Goal: Information Seeking & Learning: Find specific fact

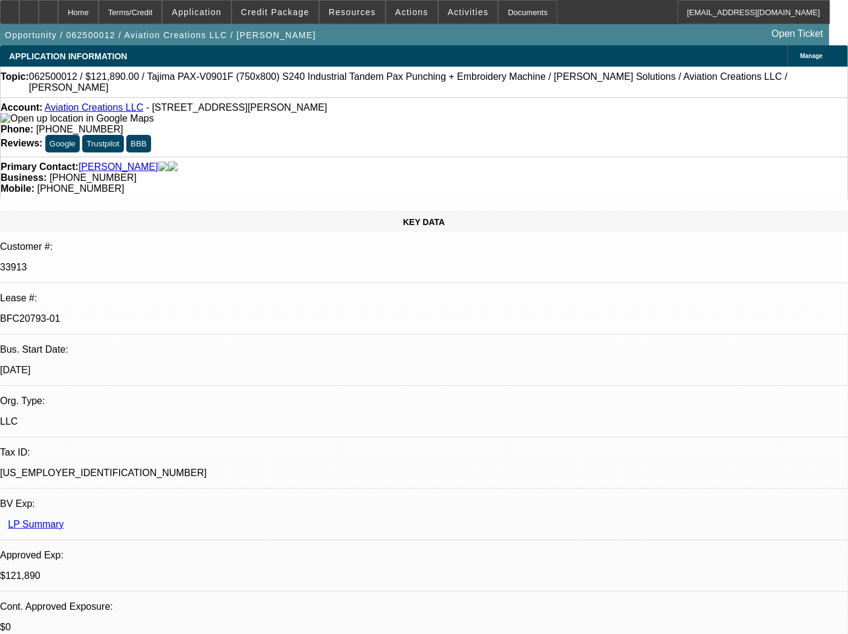
select select "0"
select select "6"
select select "0"
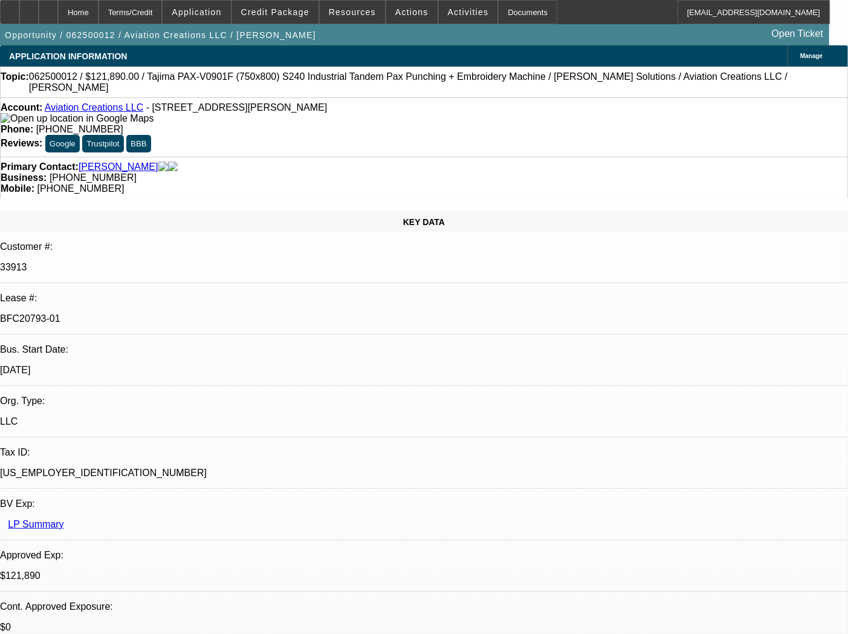
select select "0"
select select "0.1"
select select "4"
select select "0"
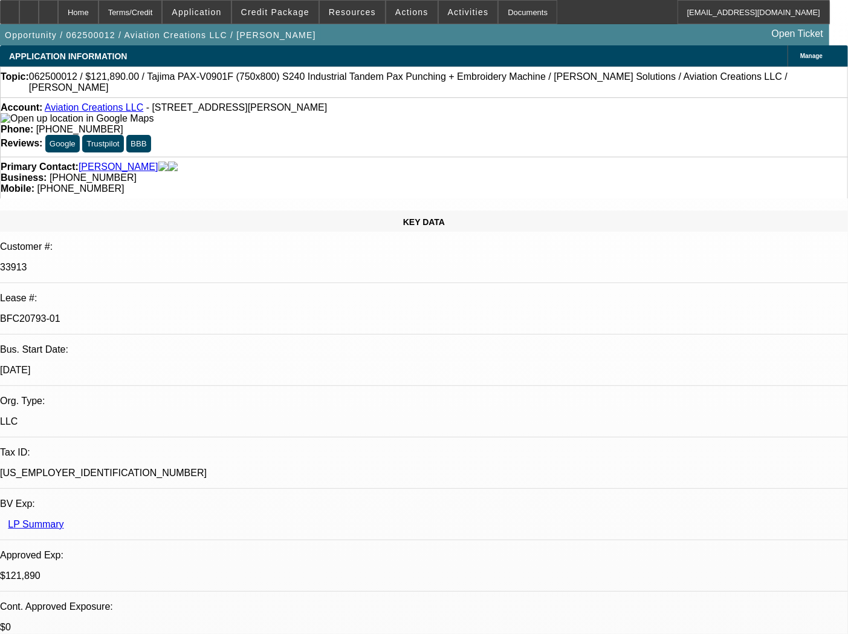
select select "0"
select select "6"
select select "0"
select select "0.1"
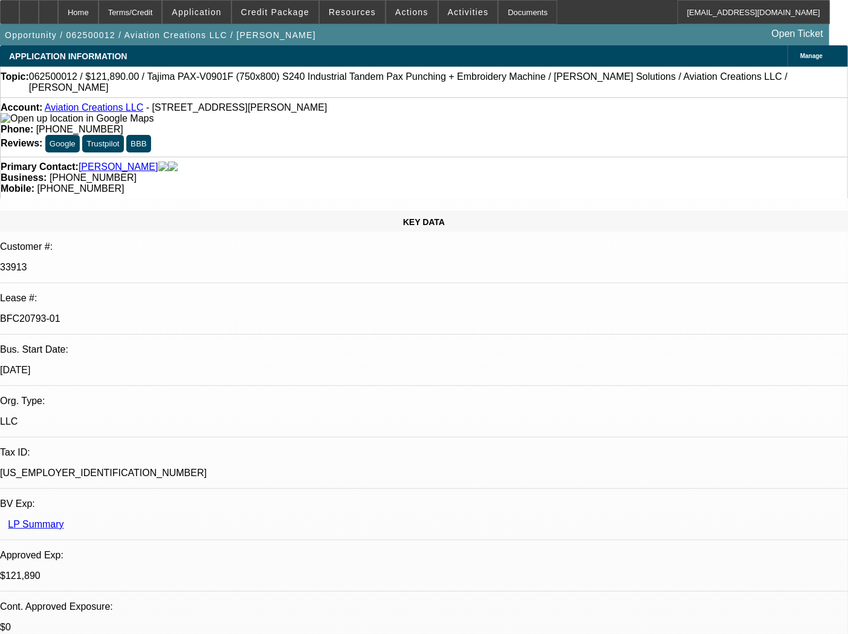
select select "4"
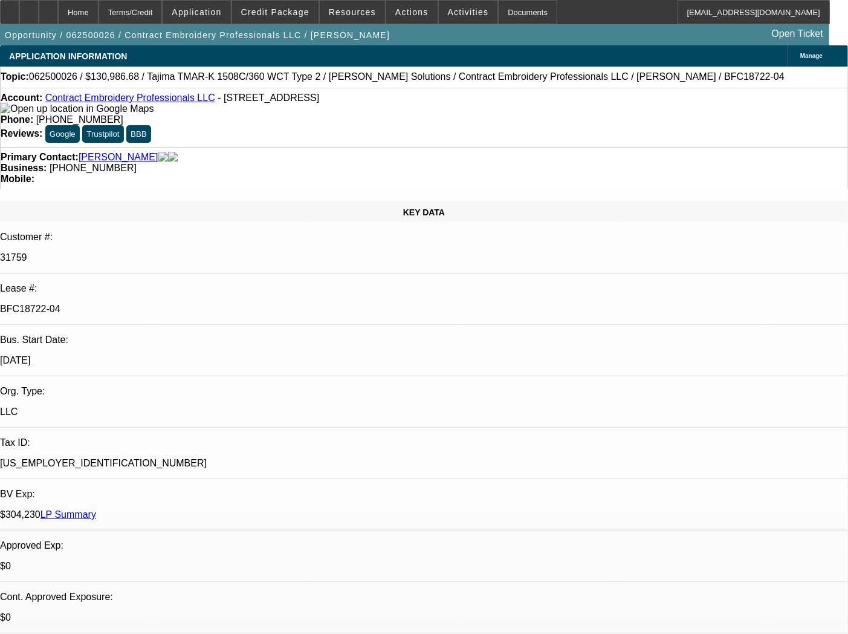
select select "0"
select select "2"
select select "0.1"
select select "4"
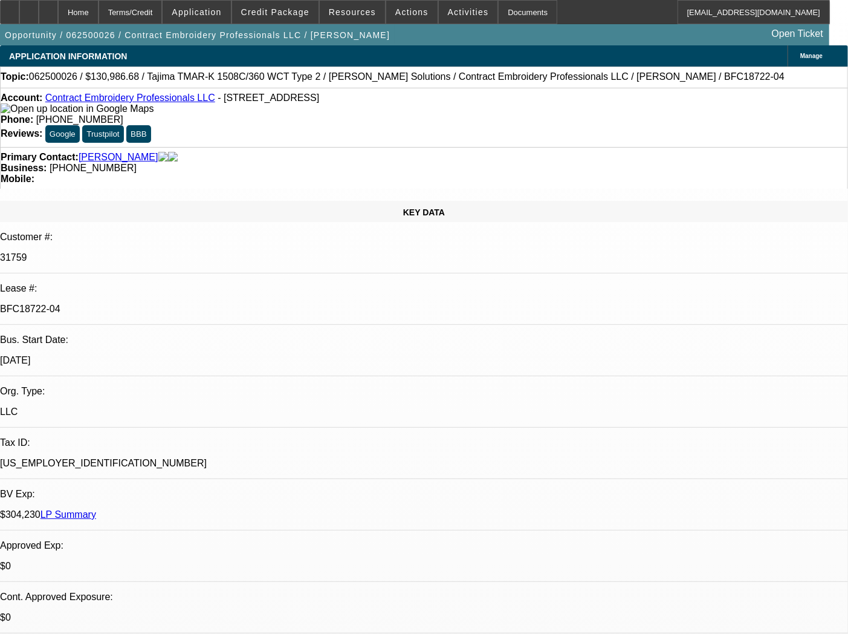
select select "0"
select select "2"
select select "0.1"
select select "4"
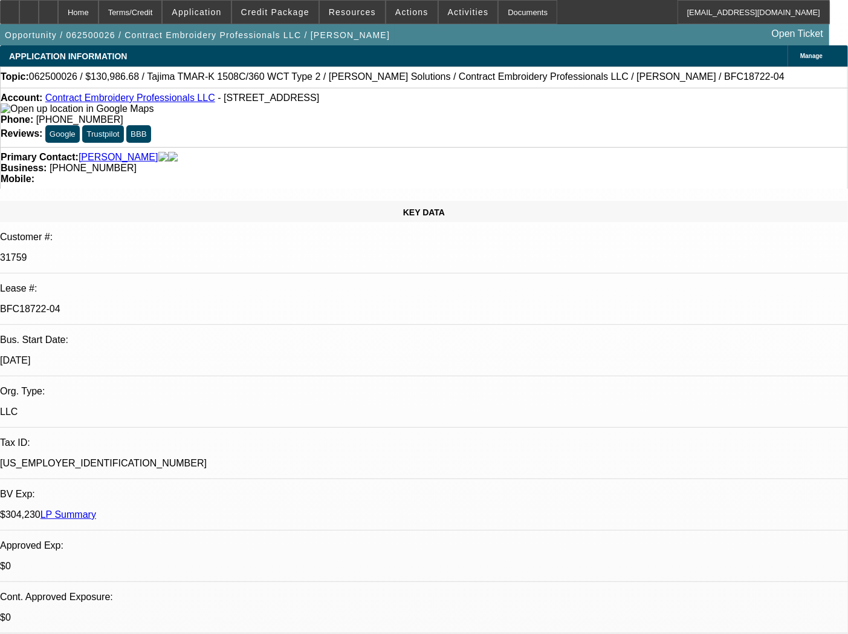
select select "0"
select select "2"
select select "0.1"
select select "4"
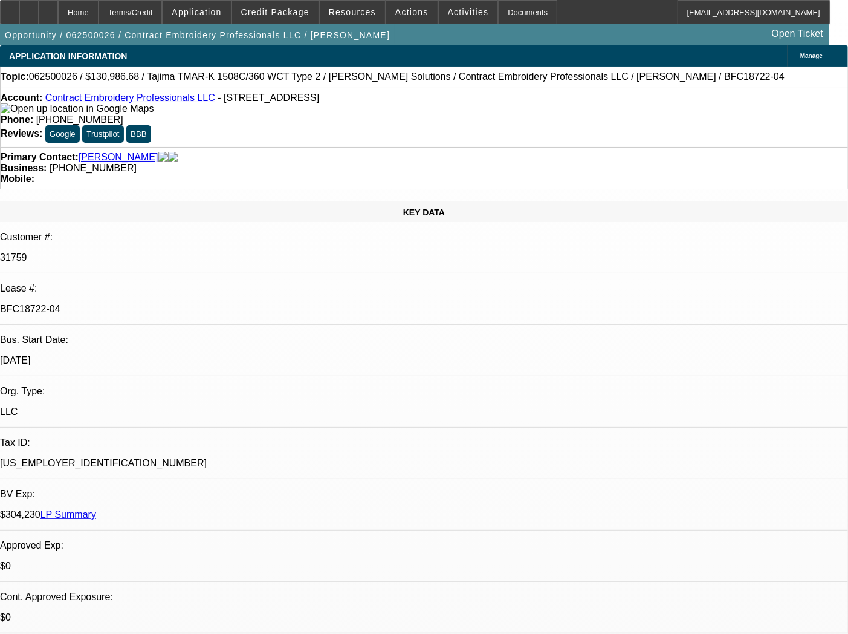
select select "0"
select select "2"
select select "0.1"
select select "4"
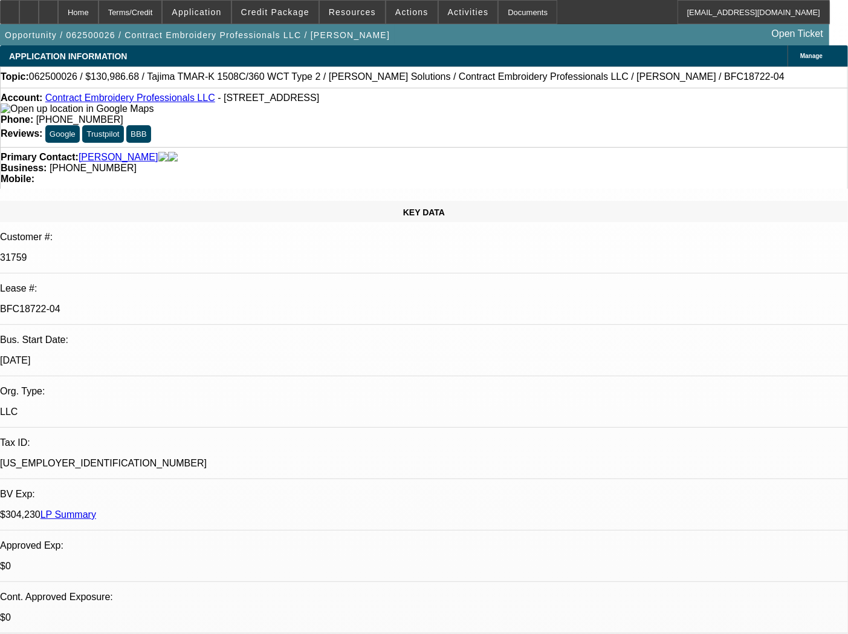
click at [129, 304] on p "BFC18722-04" at bounding box center [424, 309] width 848 height 11
copy div "BFC18722-04"
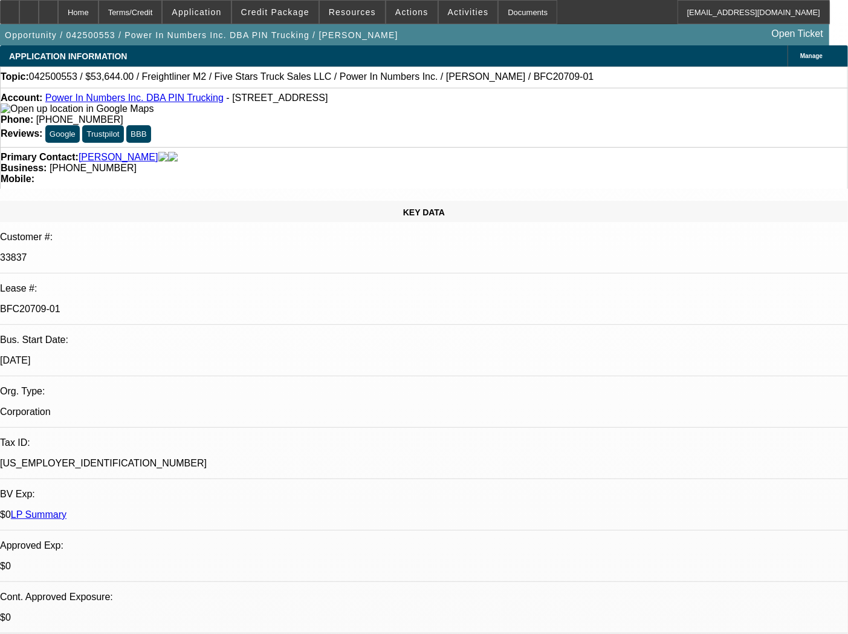
select select "0"
select select "6"
select select "0"
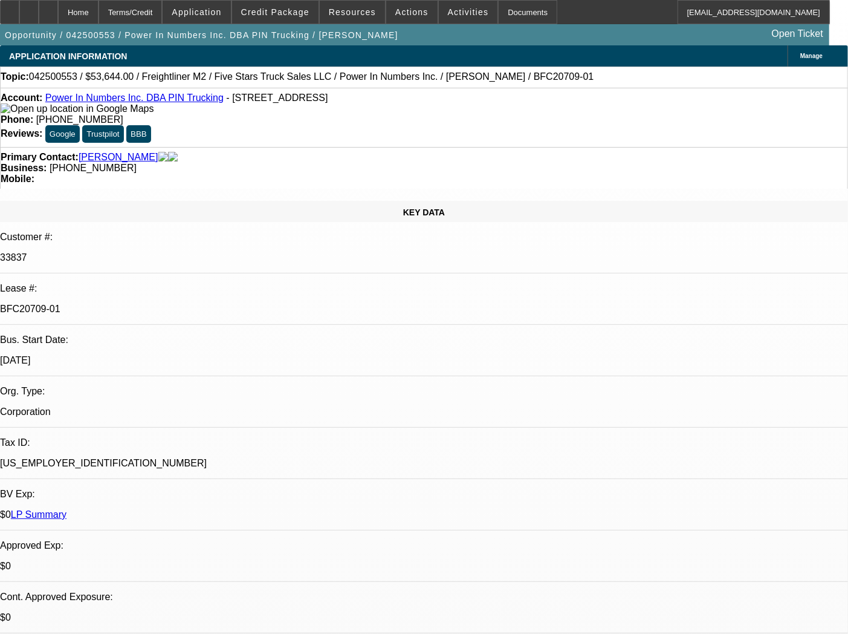
select select "0"
select select "6"
select select "0"
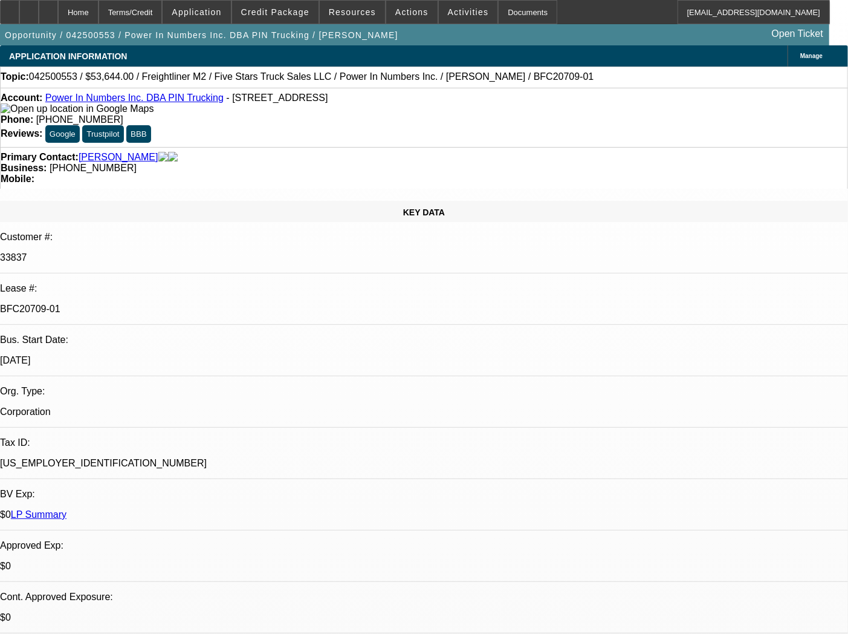
select select "0"
select select "6"
select select "0"
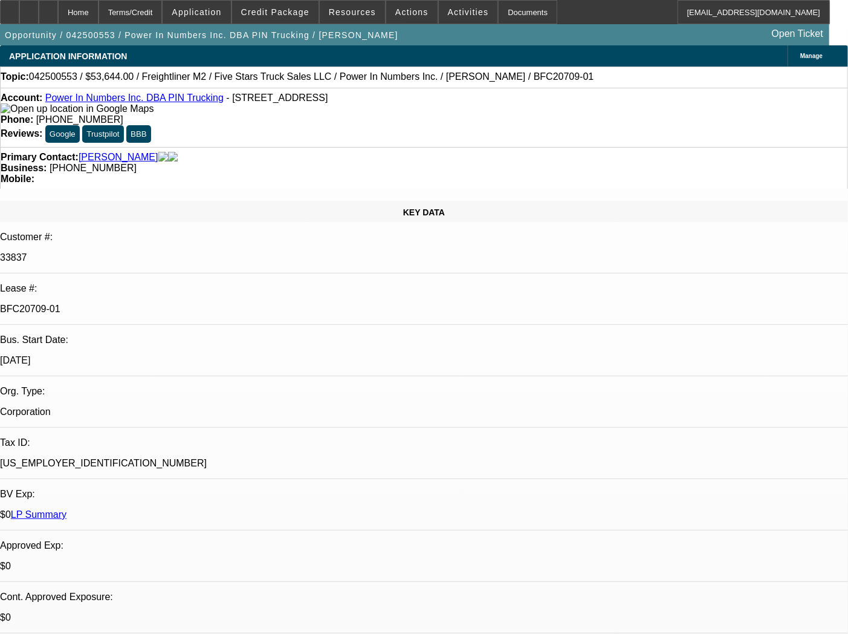
select select "6"
click at [504, 7] on div "Documents" at bounding box center [527, 12] width 59 height 24
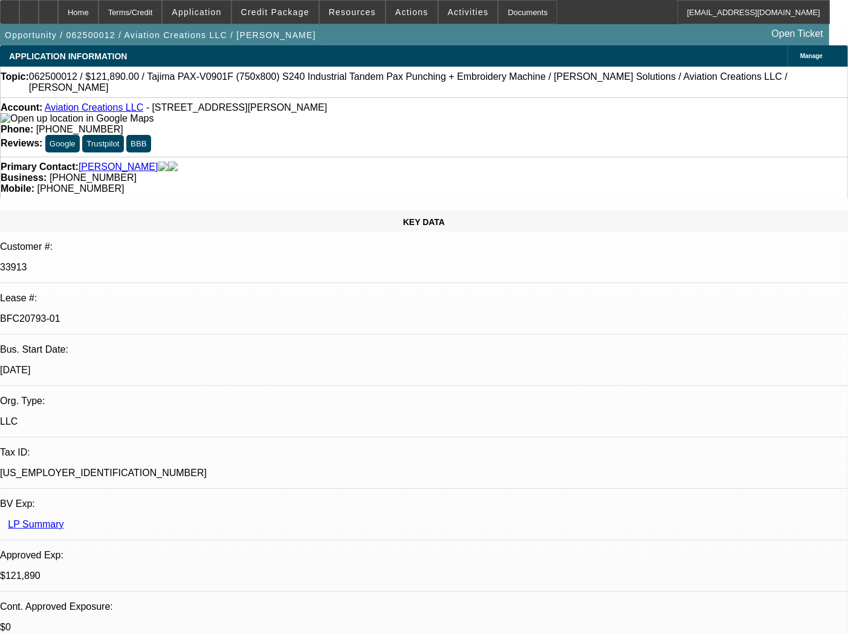
select select "0"
select select "6"
select select "0"
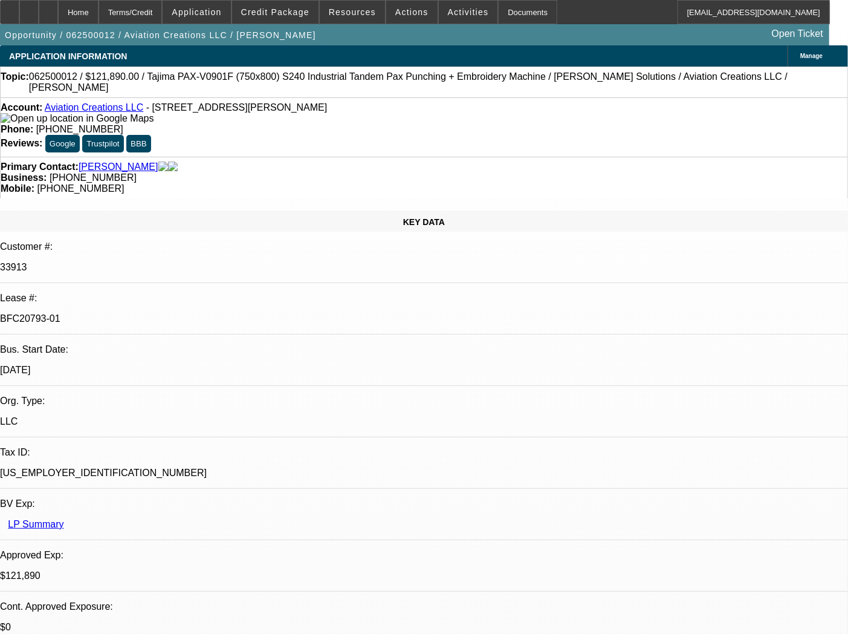
select select "0"
select select "0.1"
select select "4"
select select "0"
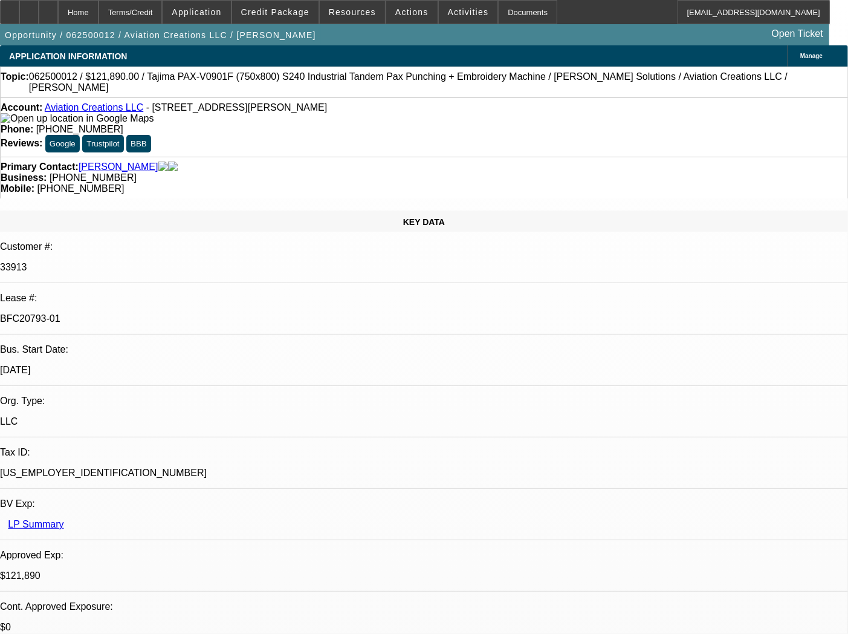
select select "0"
select select "6"
select select "0"
select select "0.1"
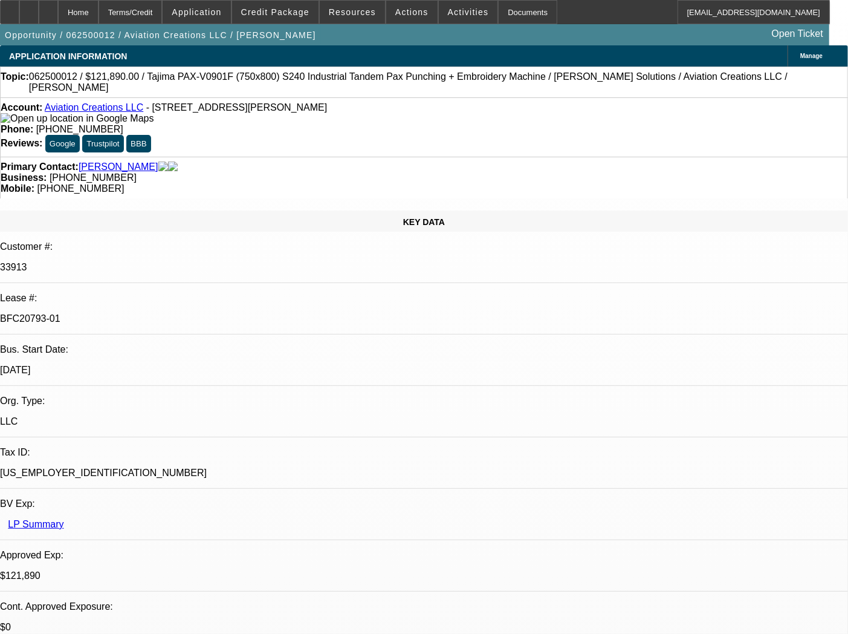
select select "4"
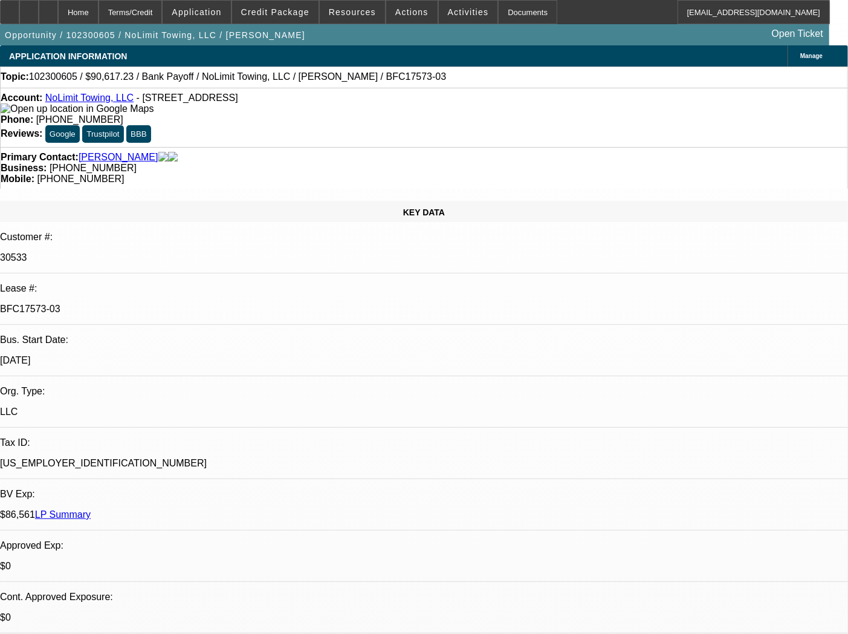
select select "0"
select select "3"
select select "0.1"
select select "4"
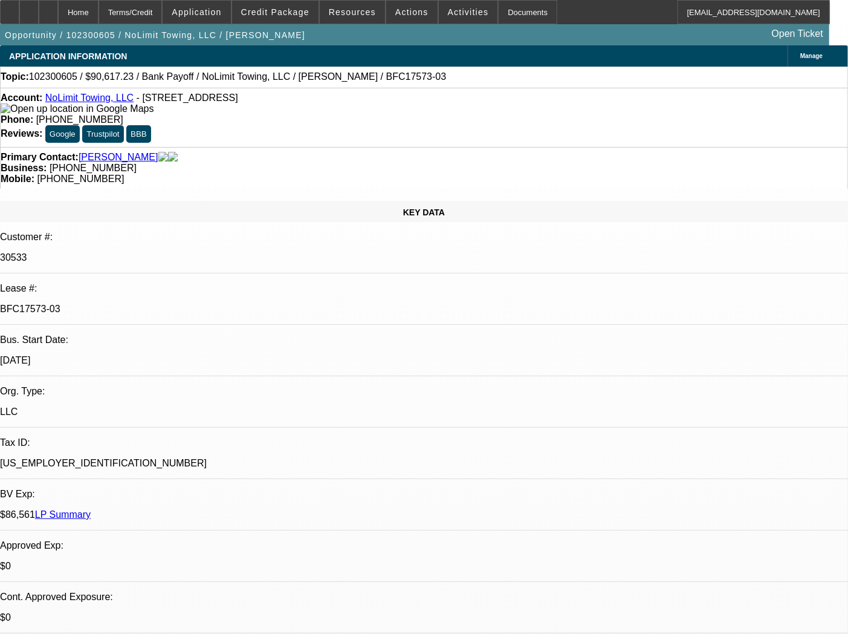
select select "0"
select select "3"
select select "0.1"
select select "4"
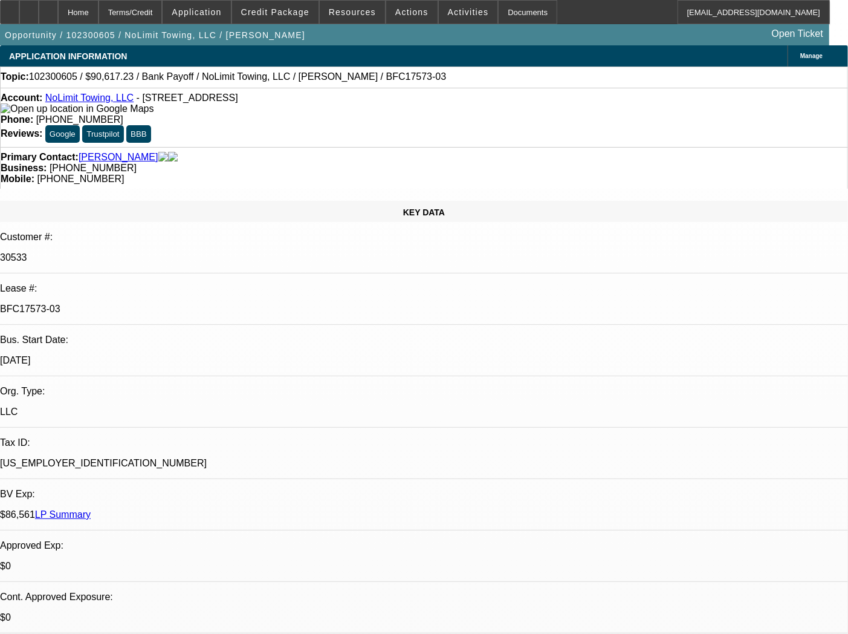
select select "0"
select select "3"
select select "0.1"
select select "4"
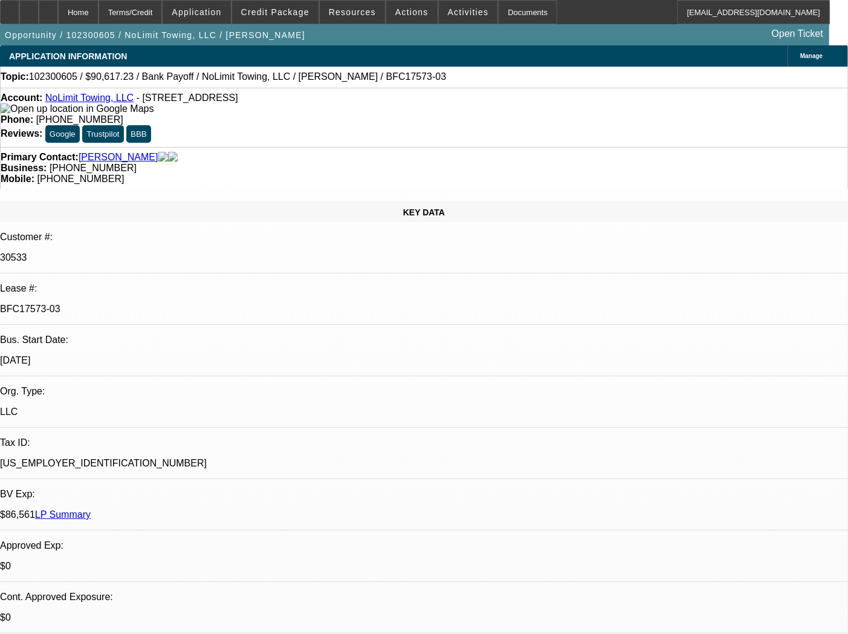
select select "0"
select select "3"
select select "0.1"
select select "4"
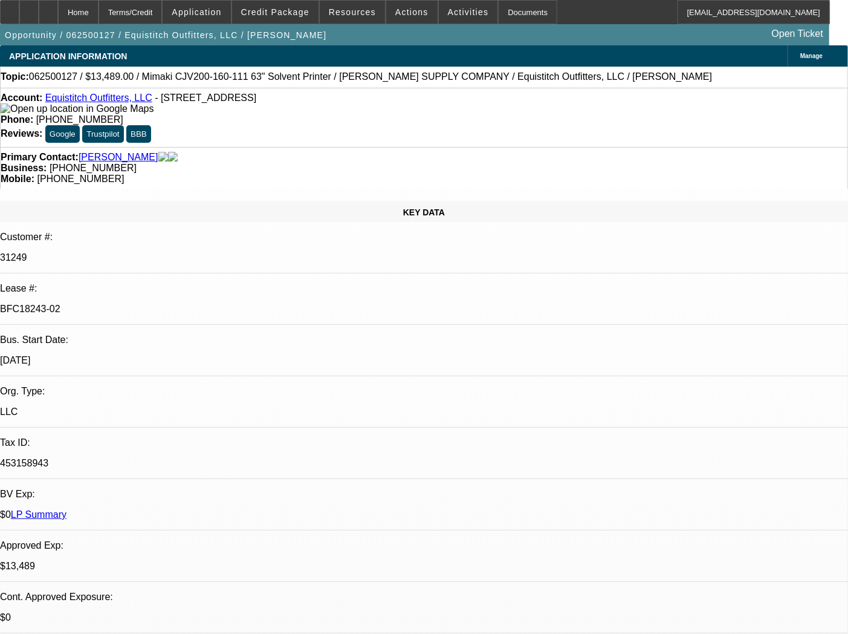
select select "0"
select select "6"
select select "0"
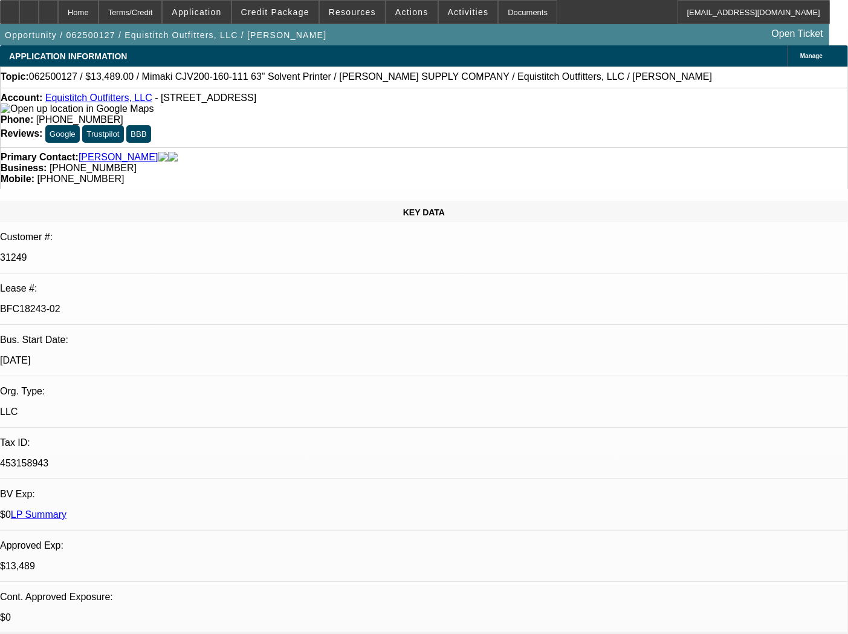
select select "0"
select select "6"
select select "0"
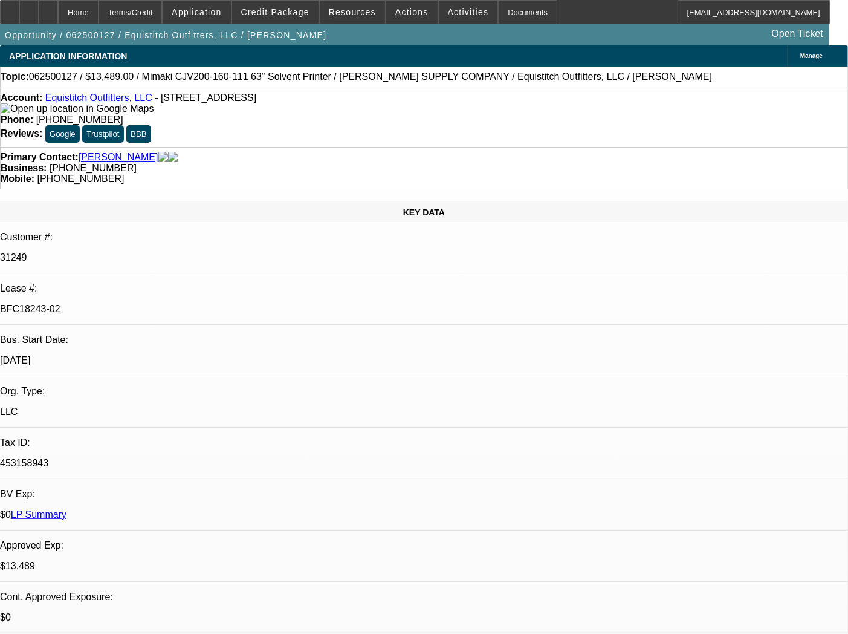
select select "0"
select select "6"
click at [146, 304] on p "BFC18243-02" at bounding box center [424, 309] width 848 height 11
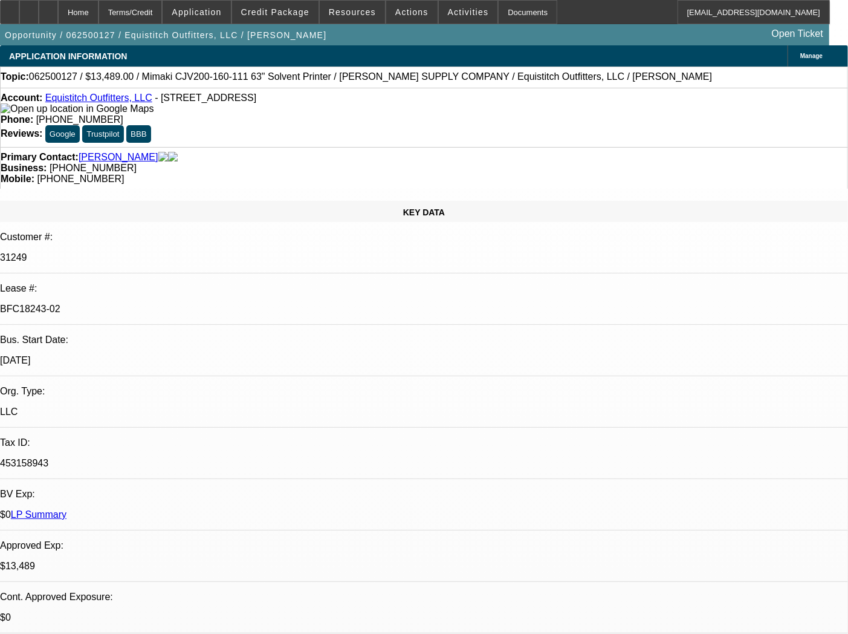
copy div "BFC18243-02"
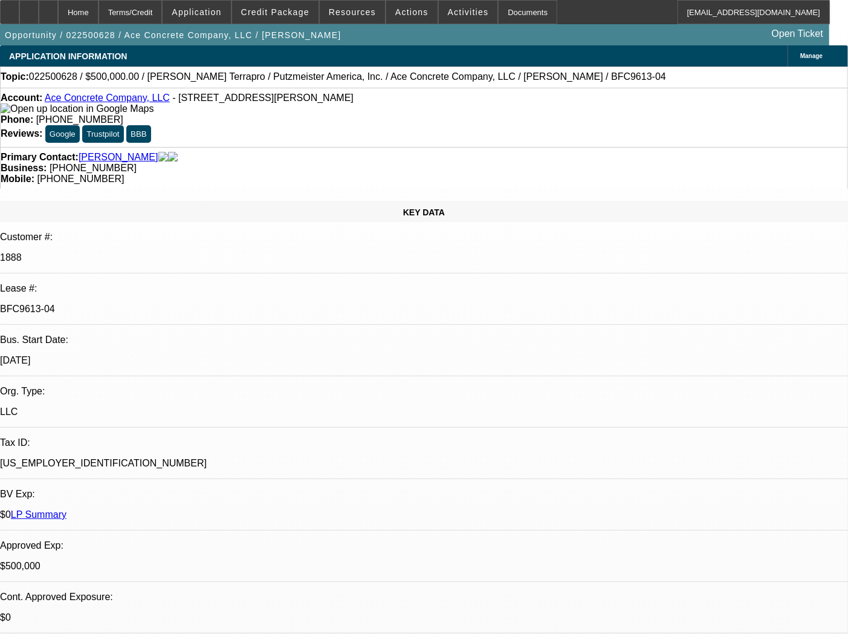
select select "0"
select select "3"
select select "0"
select select "6"
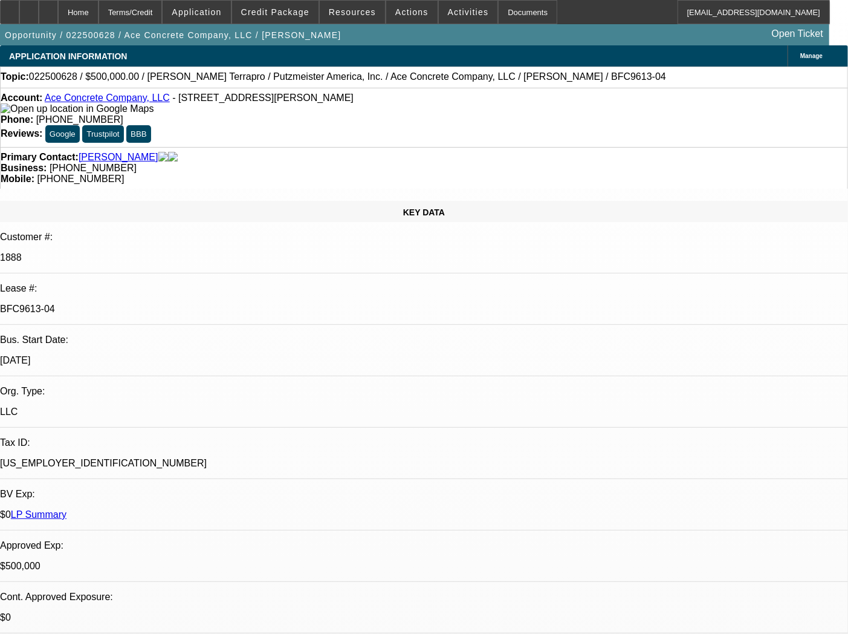
select select "0"
select select "3"
select select "0"
select select "6"
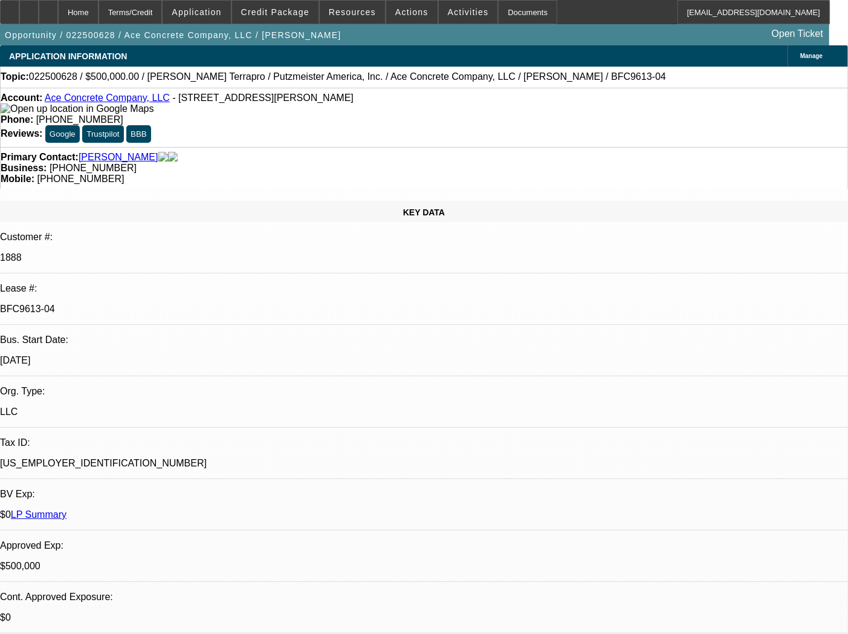
select select "0"
select select "2"
select select "0"
select select "6"
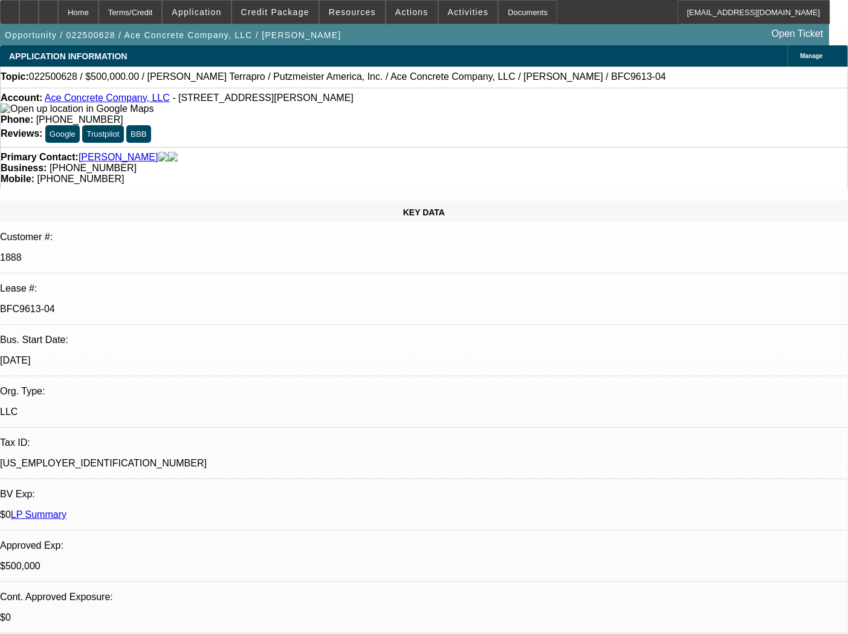
select select "0"
select select "2"
select select "0"
select select "6"
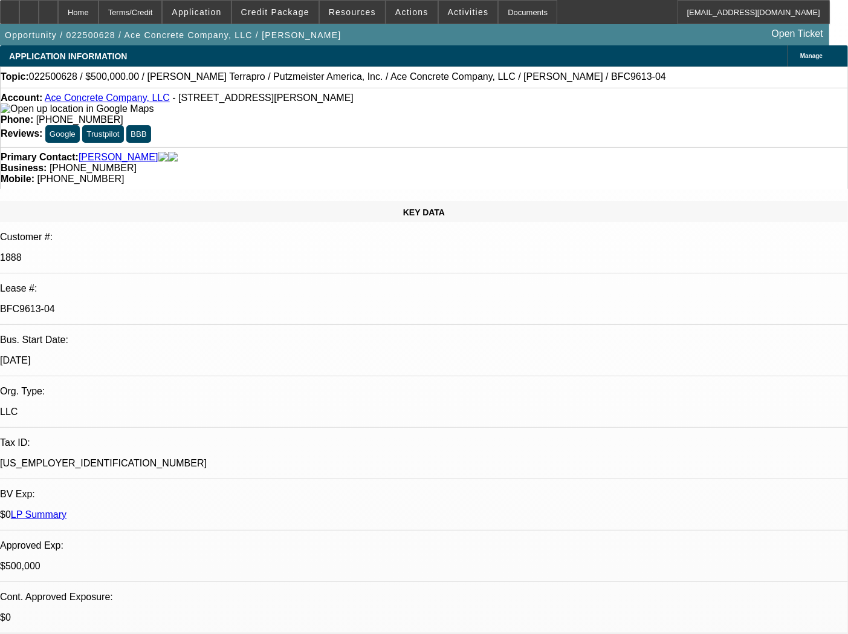
drag, startPoint x: 109, startPoint y: 215, endPoint x: 152, endPoint y: 213, distance: 43.0
click at [152, 304] on p "BFC9613-04" at bounding box center [424, 309] width 848 height 11
copy p "BFC9613-04"
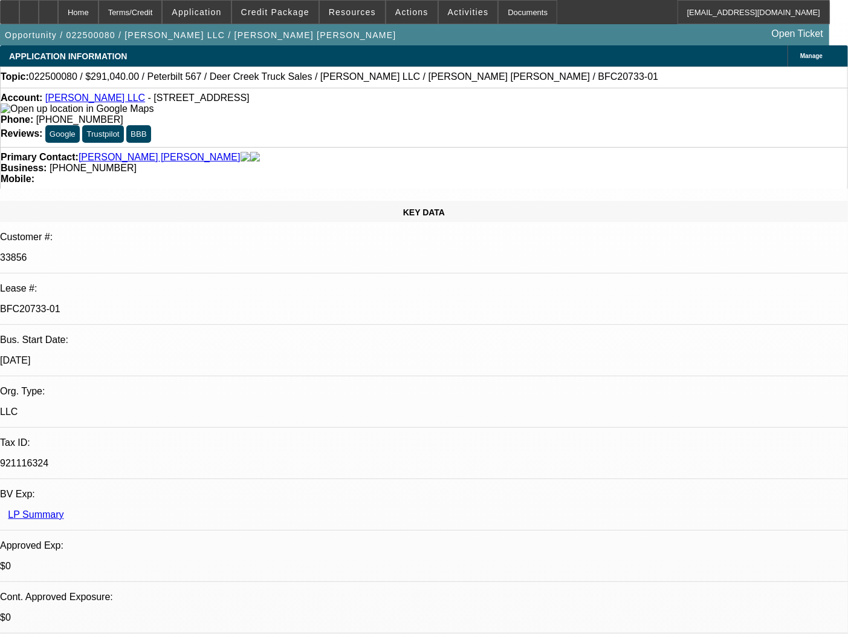
select select "0.2"
select select "2"
select select "0"
select select "6"
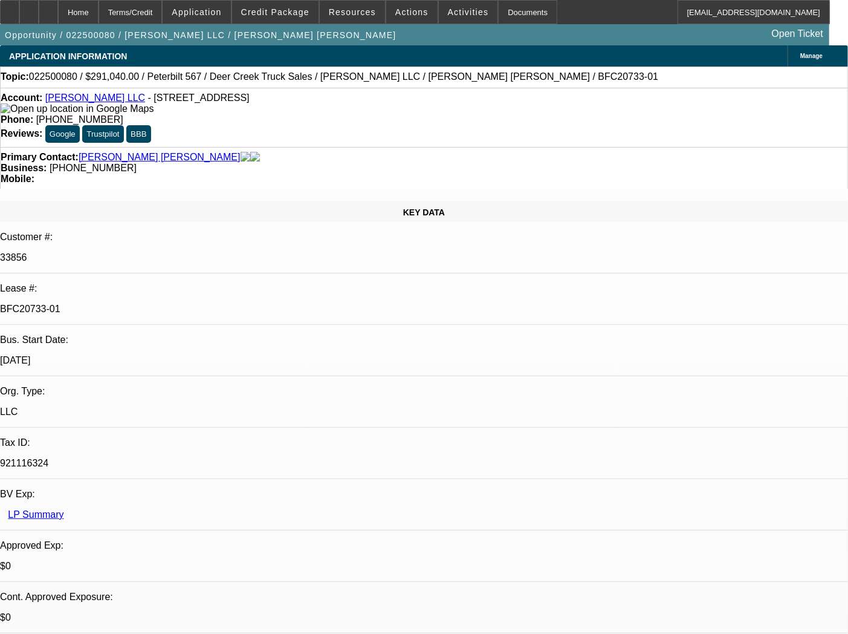
select select "0.2"
select select "2"
select select "0"
select select "6"
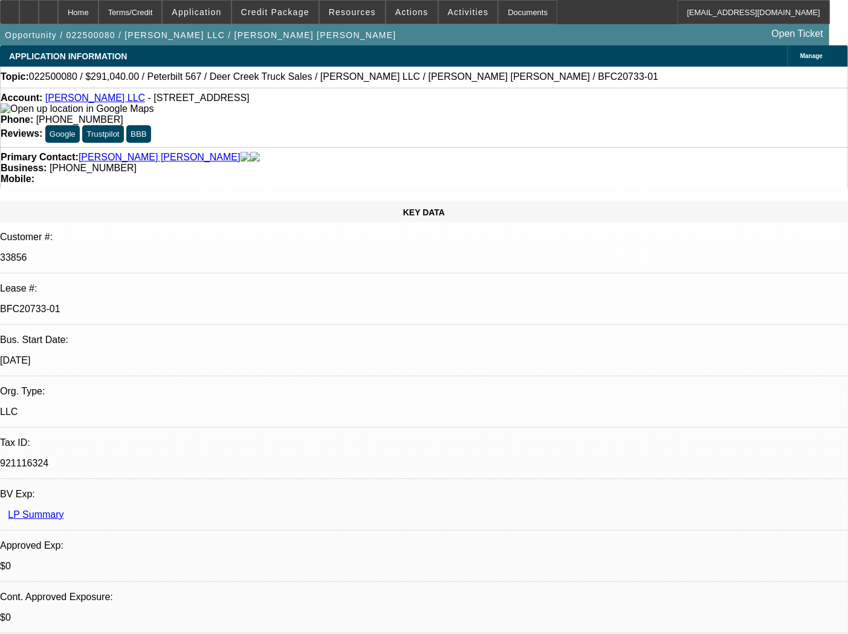
click at [117, 252] on p "33856" at bounding box center [424, 257] width 848 height 11
copy p "33856"
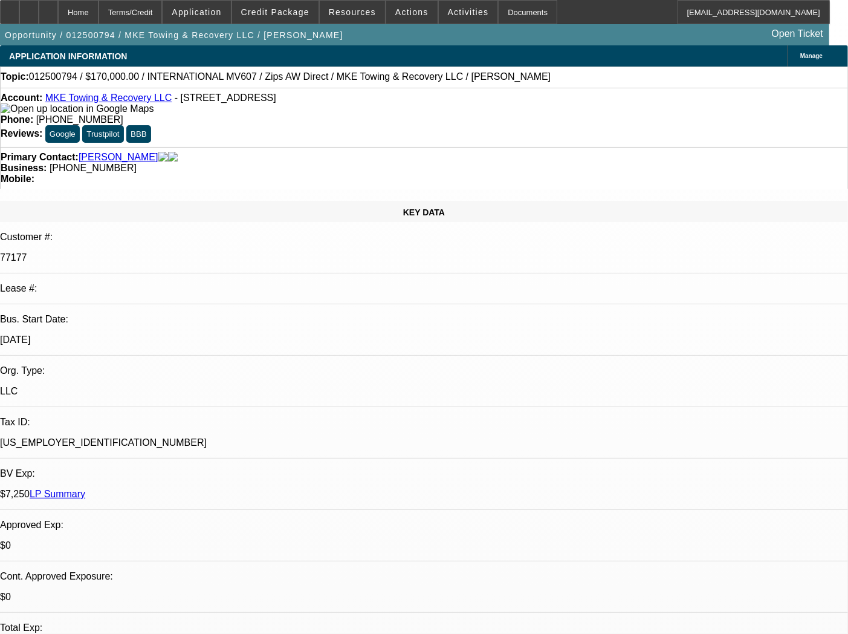
select select "0"
select select "2"
select select "0"
select select "6"
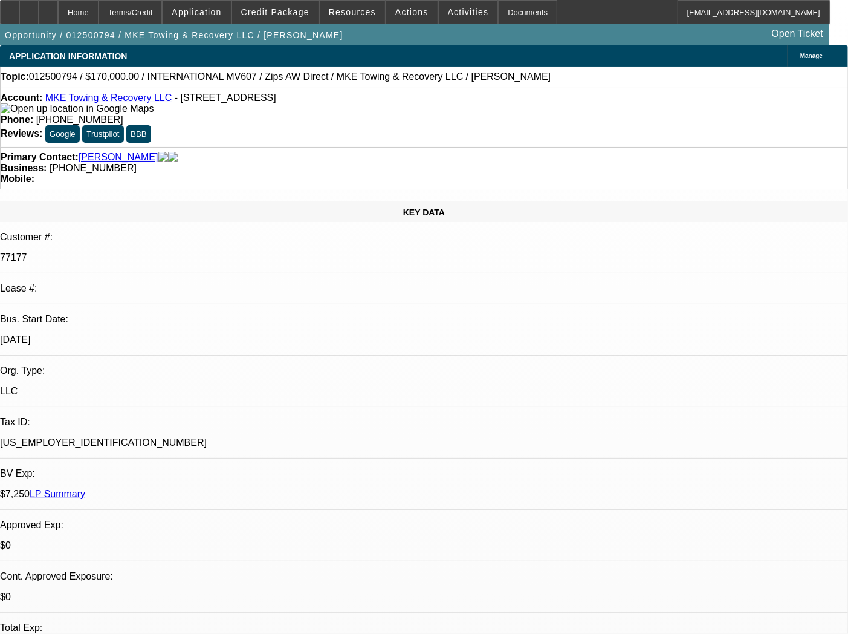
select select "0"
select select "2"
select select "0"
select select "6"
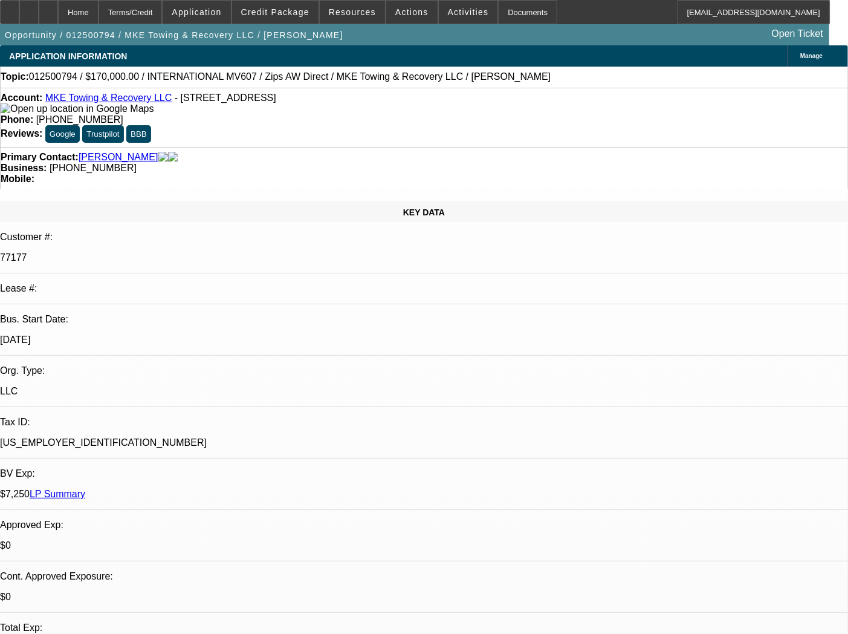
select select "0"
select select "2"
select select "0"
select select "6"
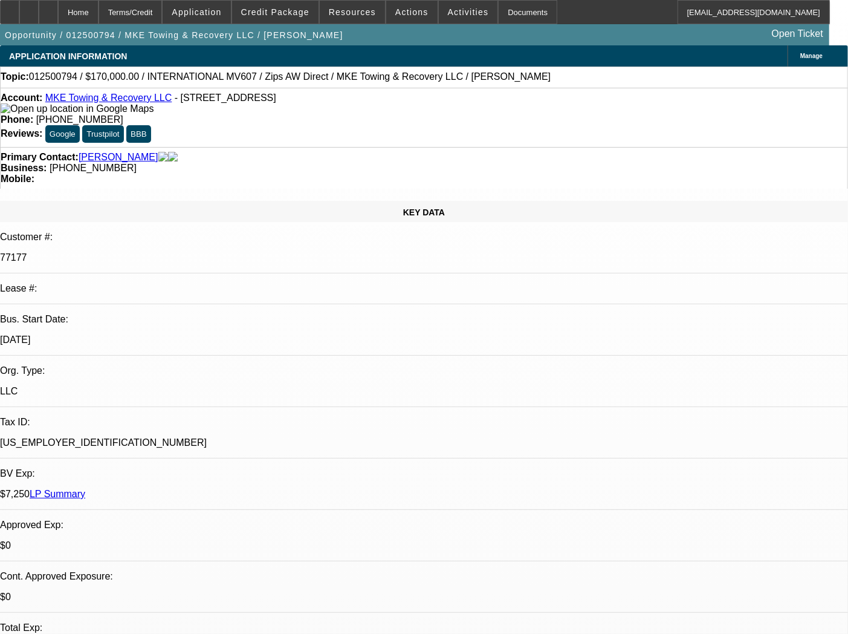
select select "0.1"
select select "2"
select select "0"
select select "6"
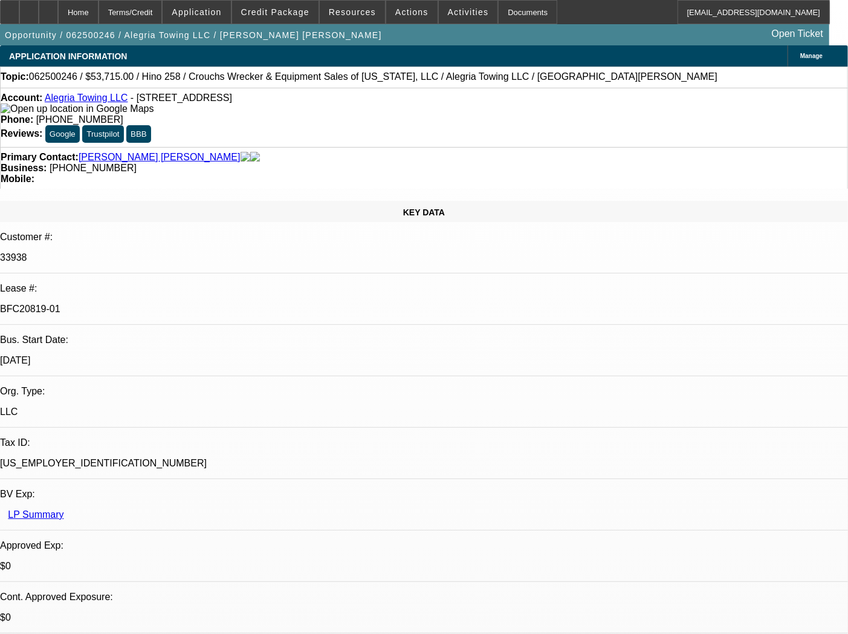
select select "0"
select select "2"
select select "0"
select select "6"
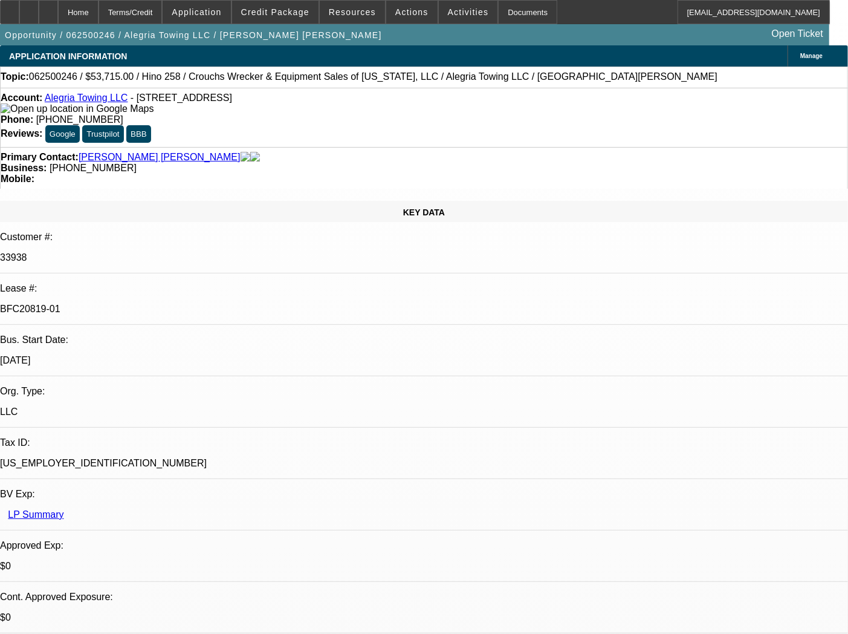
select select "0"
select select "2"
select select "0"
select select "6"
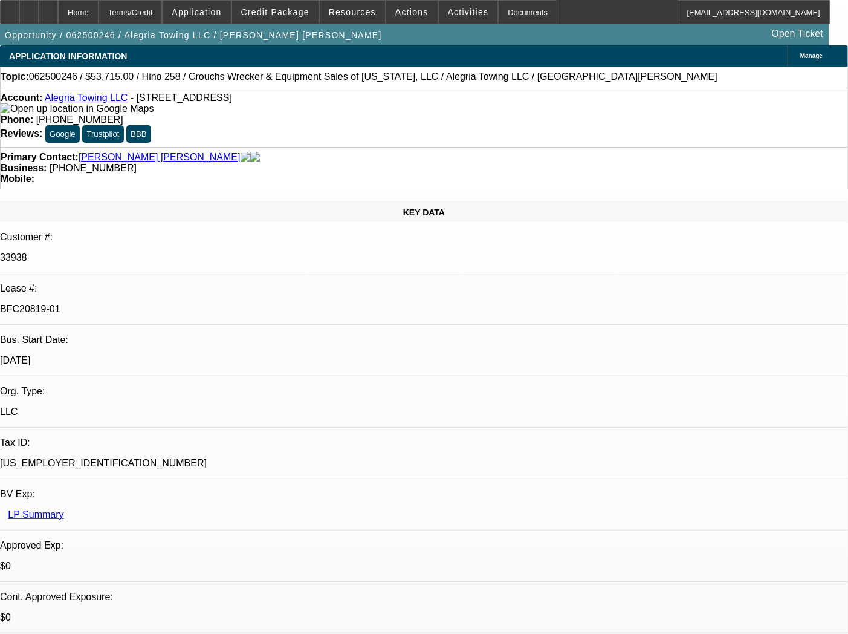
select select "0"
select select "2"
select select "0"
select select "6"
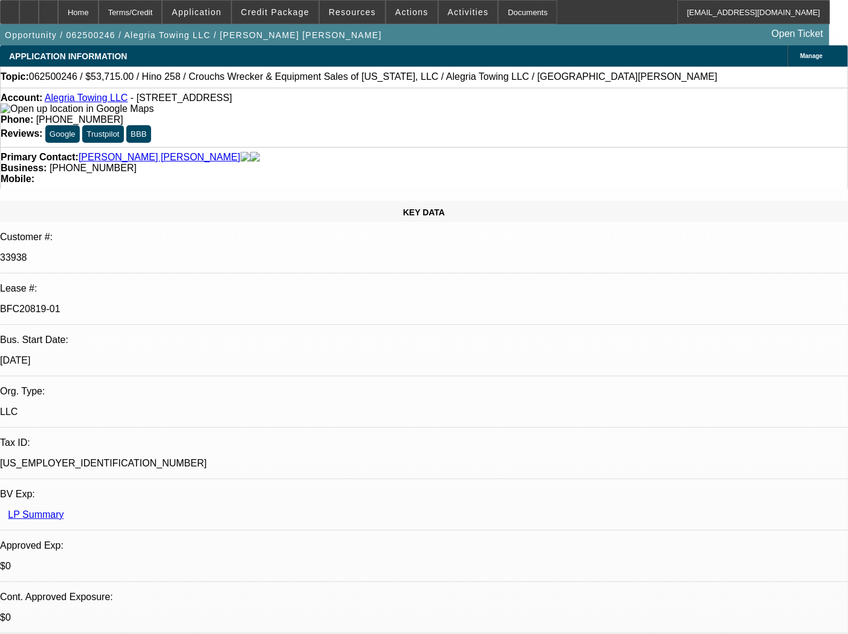
select select "0"
select select "2"
select select "0"
select select "6"
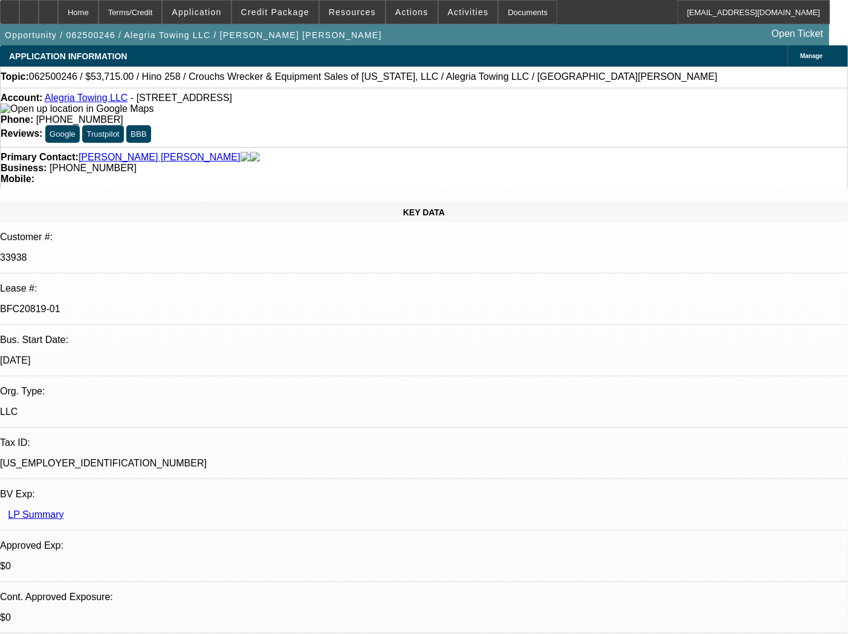
click at [121, 252] on p "33938" at bounding box center [424, 257] width 848 height 11
copy div "33938"
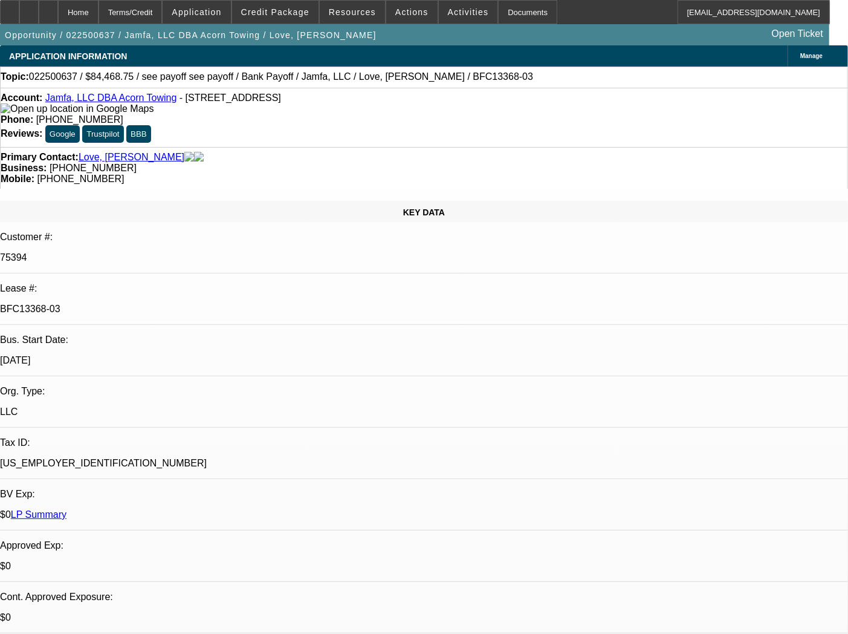
select select "0"
select select "2"
select select "0"
select select "6"
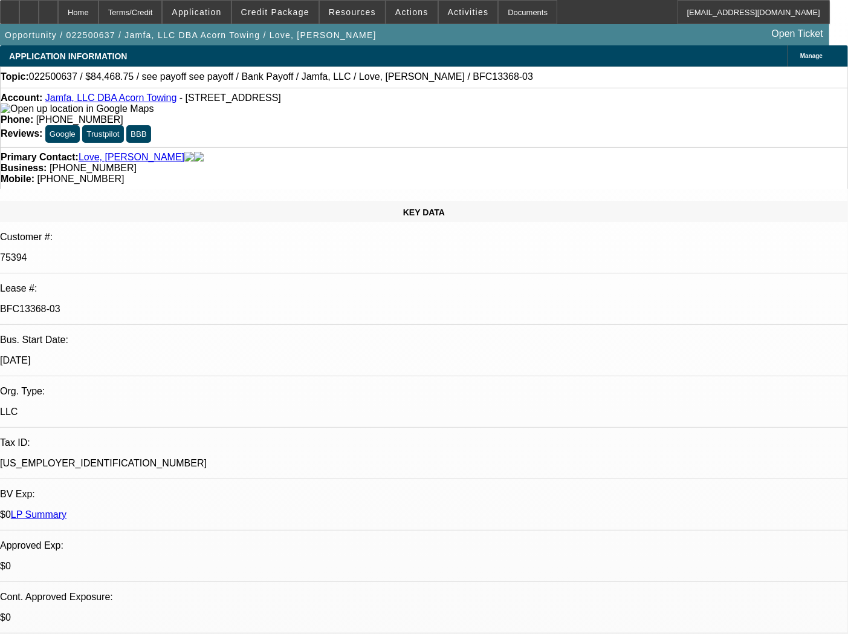
select select "0"
select select "6"
select select "0"
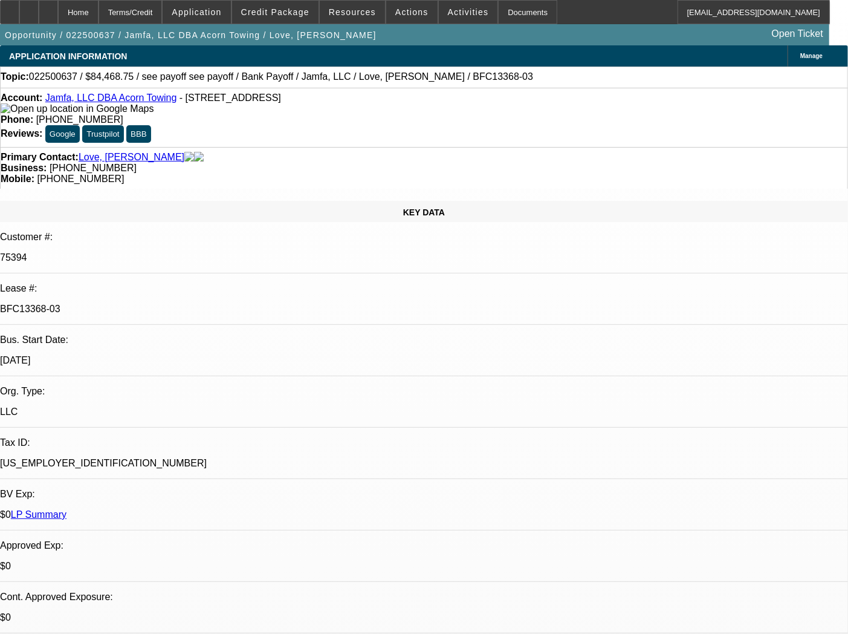
select select "0"
select select "2"
select select "0"
select select "6"
select select "0"
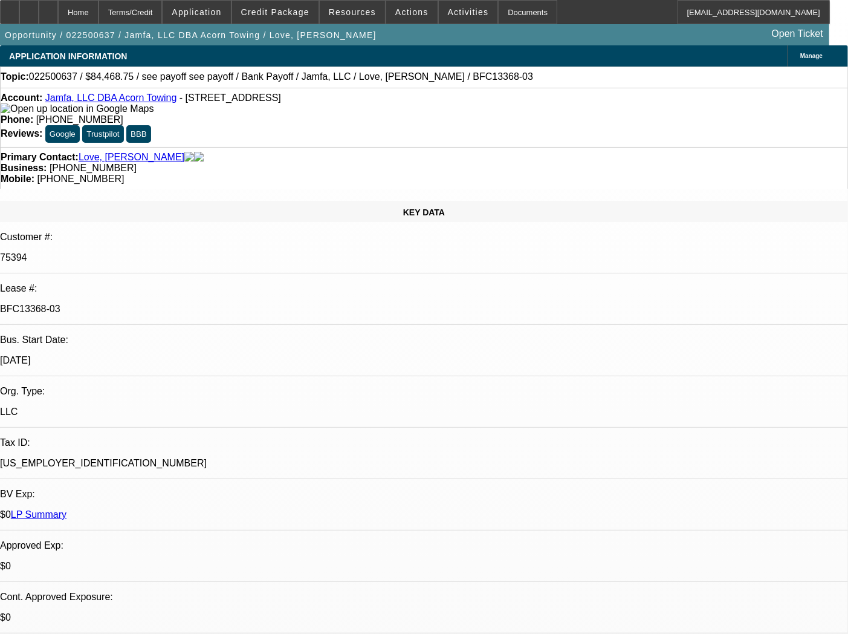
select select "0"
select select "2"
select select "0"
select select "6"
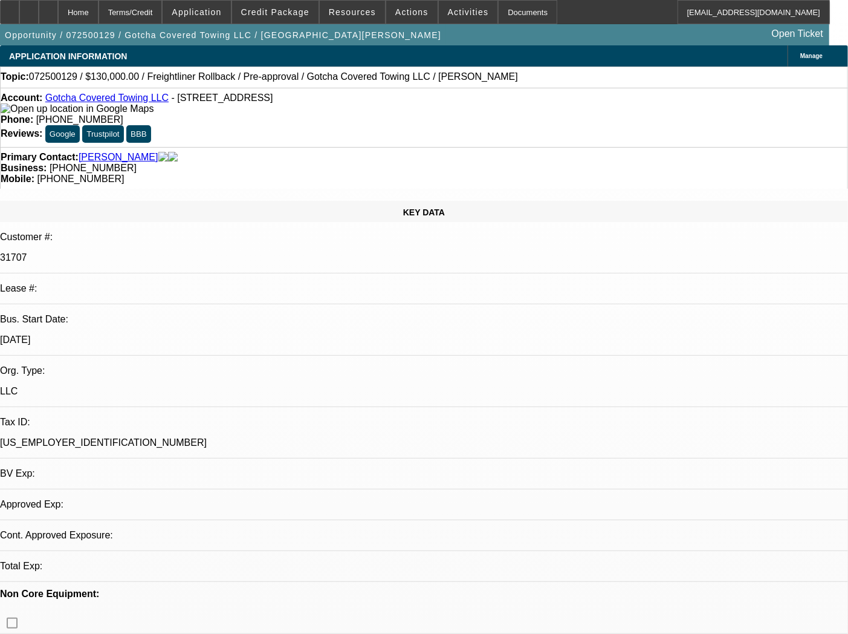
select select "0"
select select "3"
select select "0.1"
select select "4"
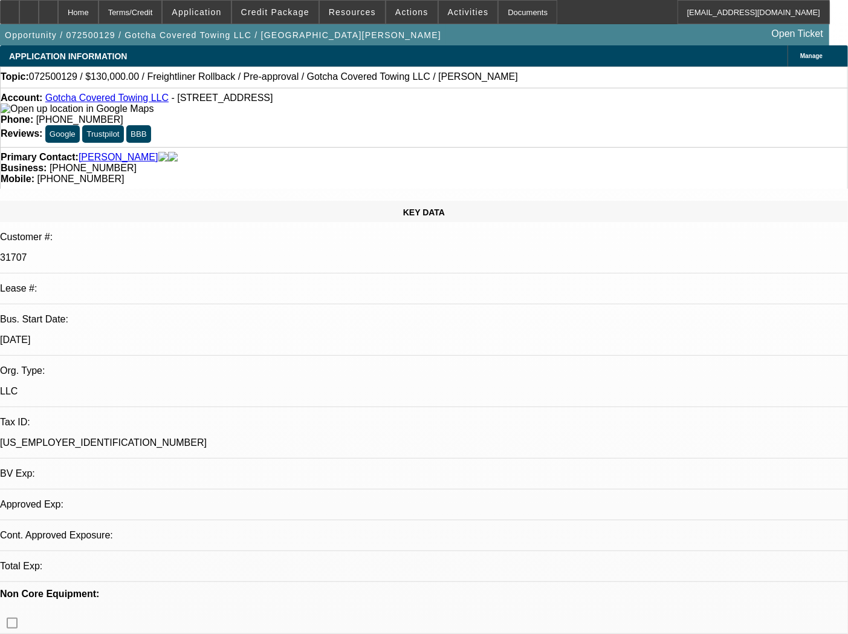
select select "0"
select select "3"
select select "0.1"
select select "4"
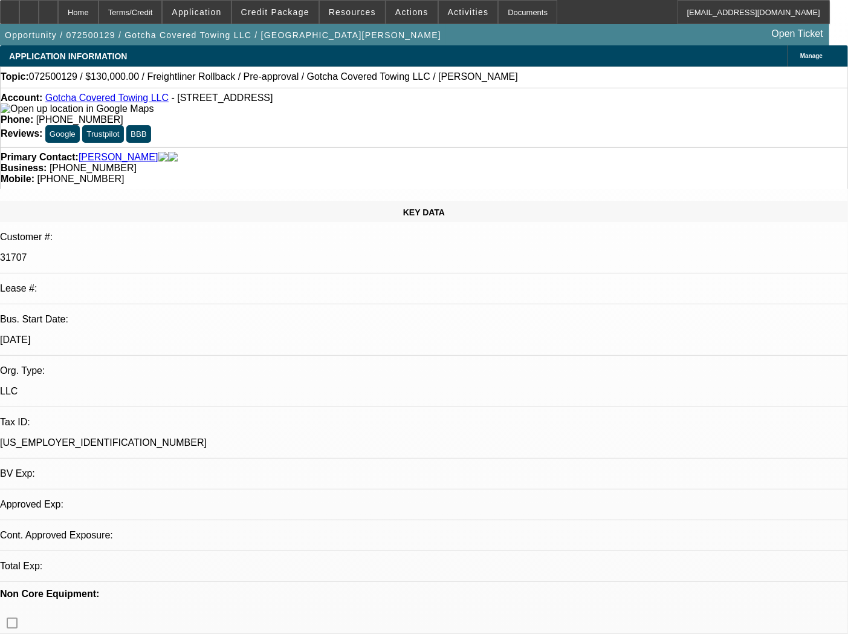
select select "0"
select select "3"
select select "0.1"
select select "4"
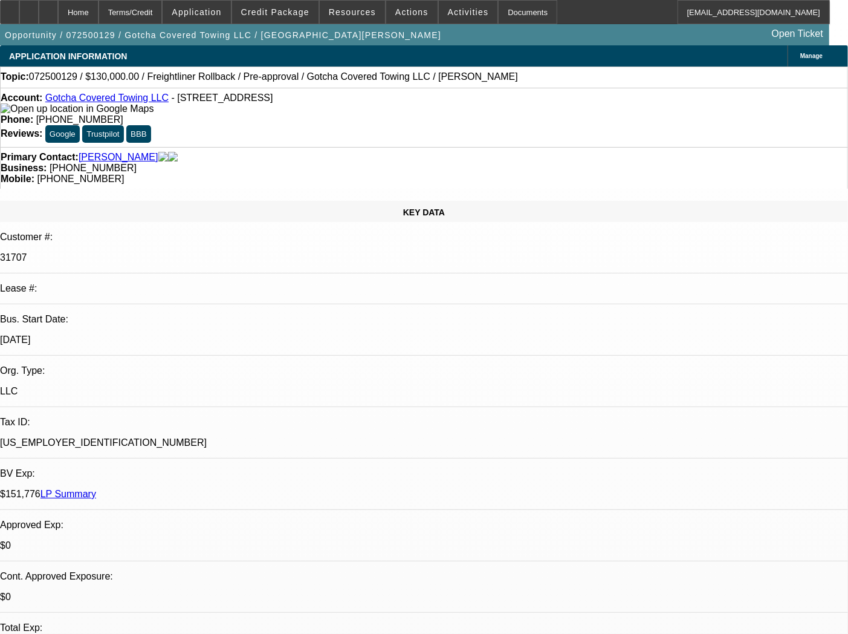
click at [91, 100] on link "Gotcha Covered Towing LLC" at bounding box center [106, 98] width 123 height 10
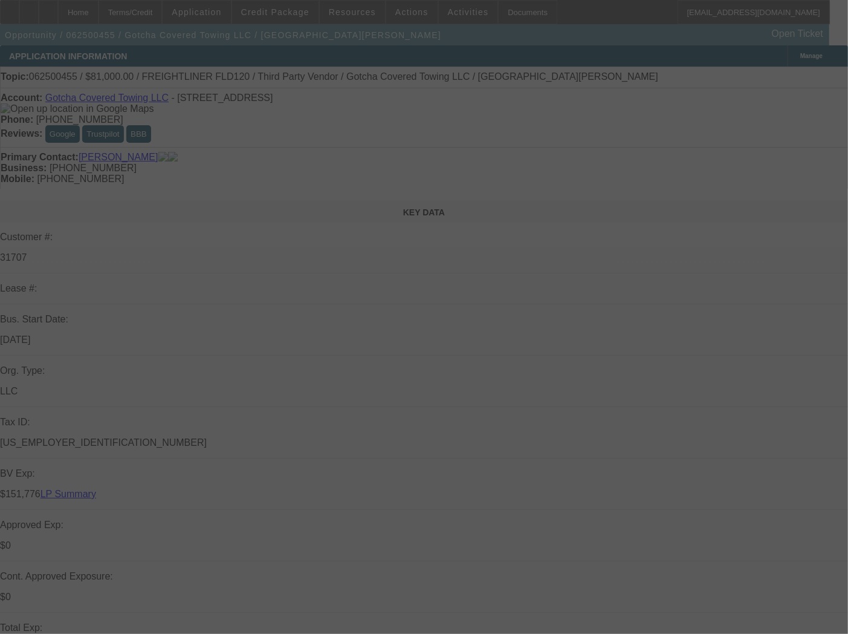
select select "0"
select select "3"
select select "0.1"
select select "4"
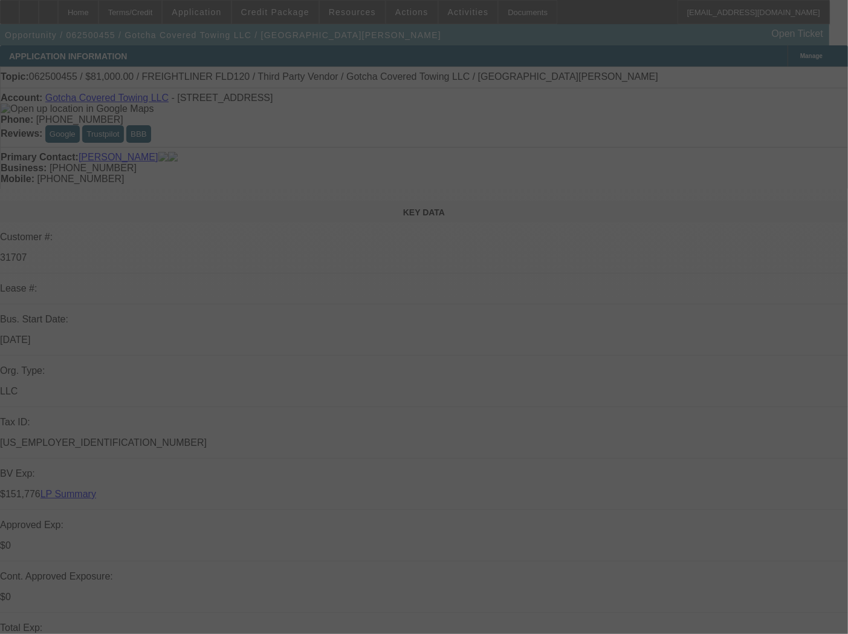
select select "0"
select select "3"
select select "0.1"
select select "4"
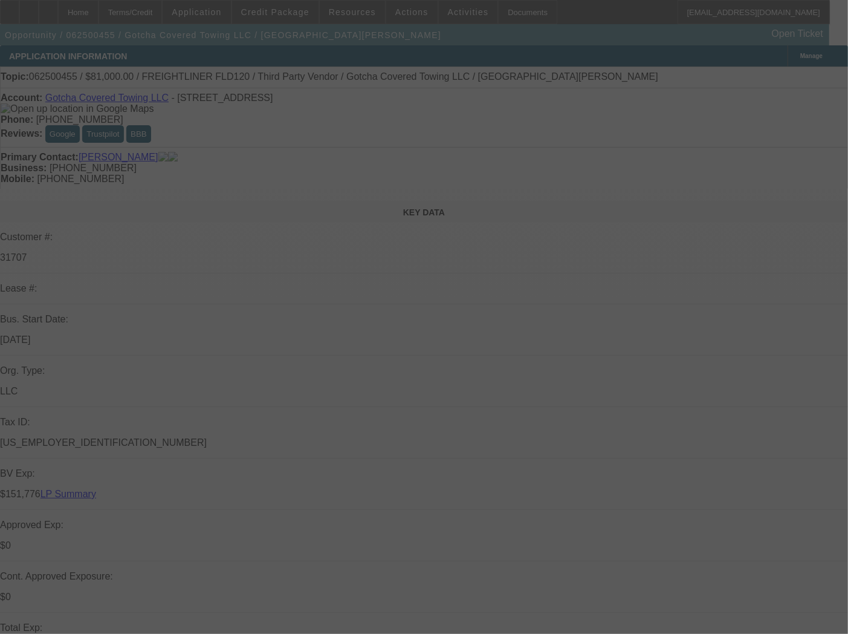
select select "0"
select select "2"
select select "0.1"
select select "4"
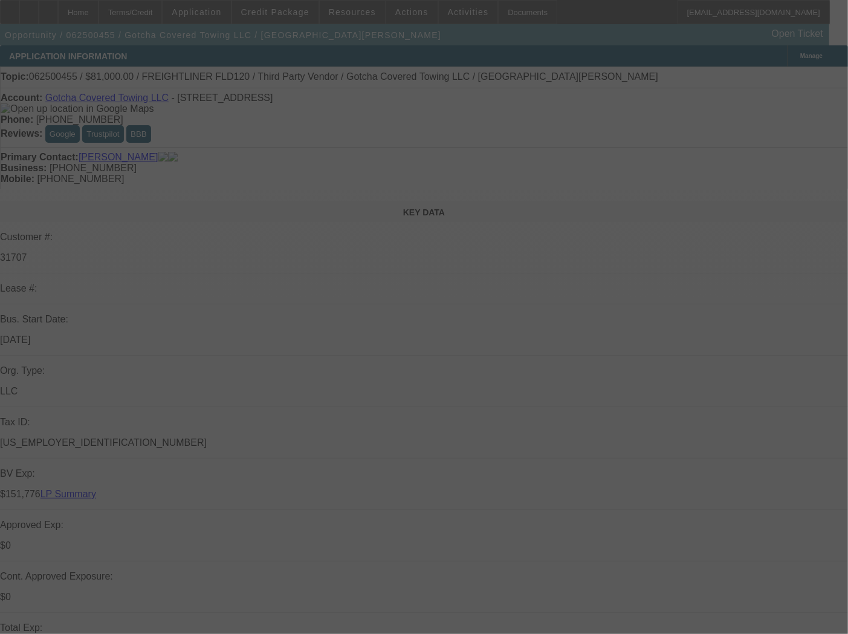
select select "0"
select select "3"
select select "0.1"
select select "4"
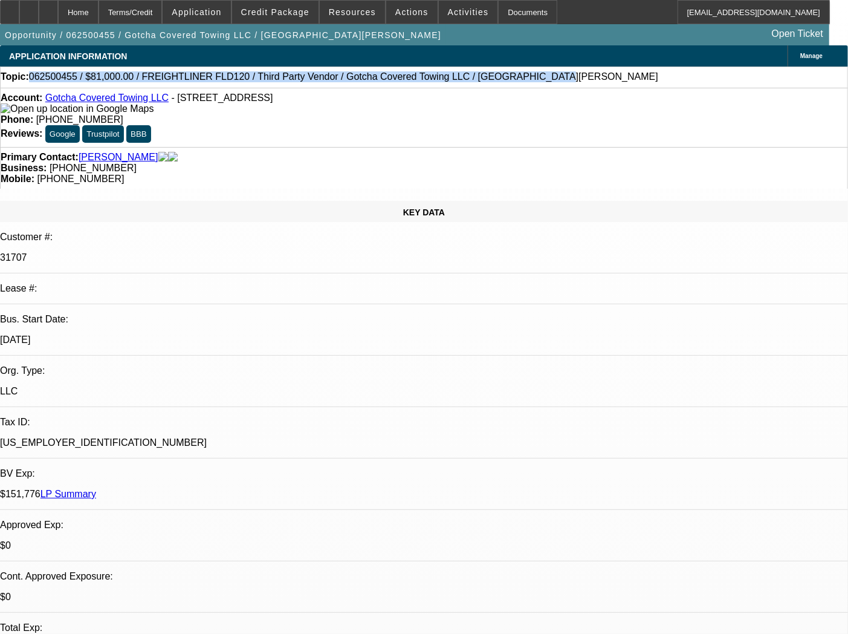
drag, startPoint x: 42, startPoint y: 77, endPoint x: 472, endPoint y: 80, distance: 429.9
click at [472, 80] on div "Topic: 062500455 / $81,000.00 / FREIGHTLINER FLD120 / Third Party Vendor / Gotc…" at bounding box center [424, 76] width 847 height 11
copy span "062500455 / $81,000.00 / FREIGHTLINER FLD120 / Third Party Vendor / Gotcha Cove…"
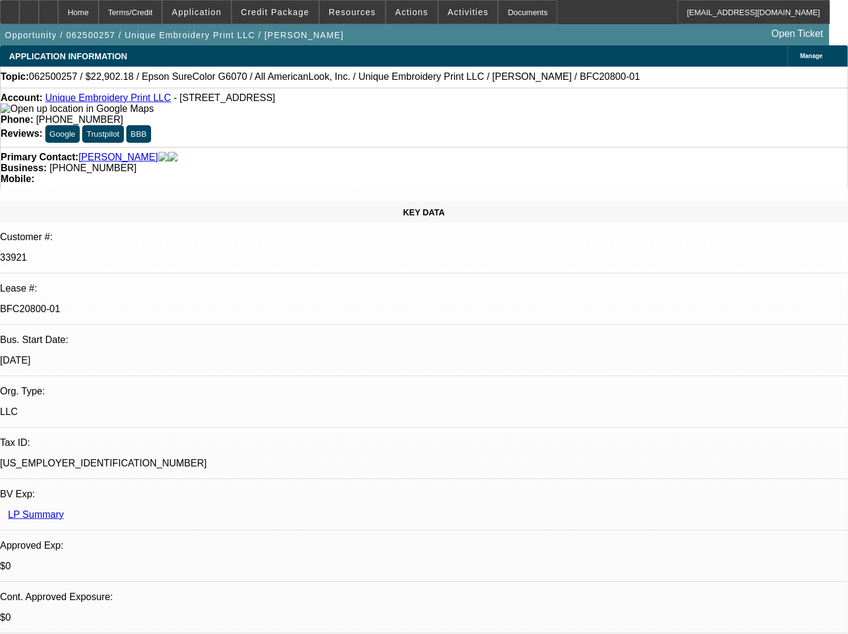
select select "0"
select select "3"
select select "0"
select select "6"
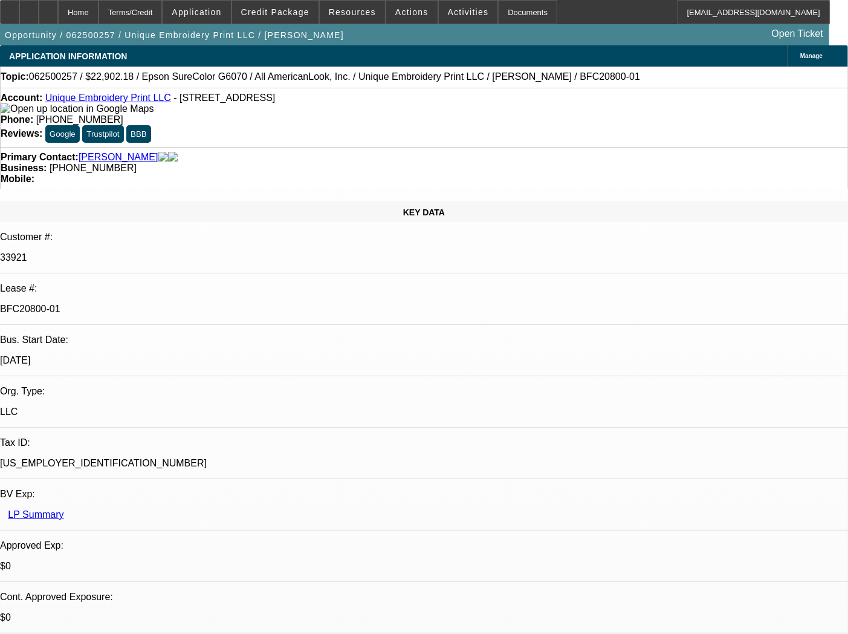
select select "0"
select select "3"
select select "0"
select select "6"
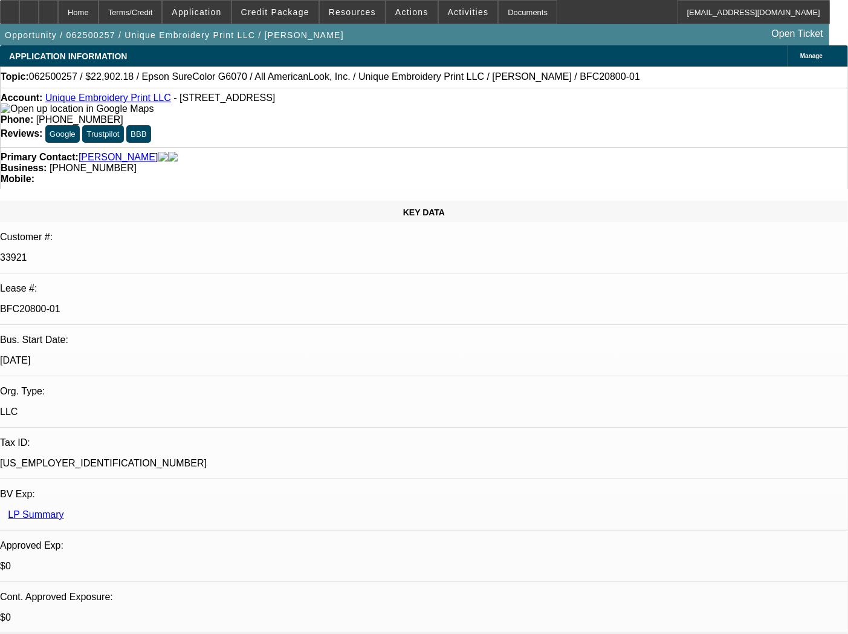
select select "0"
select select "3"
select select "0"
select select "6"
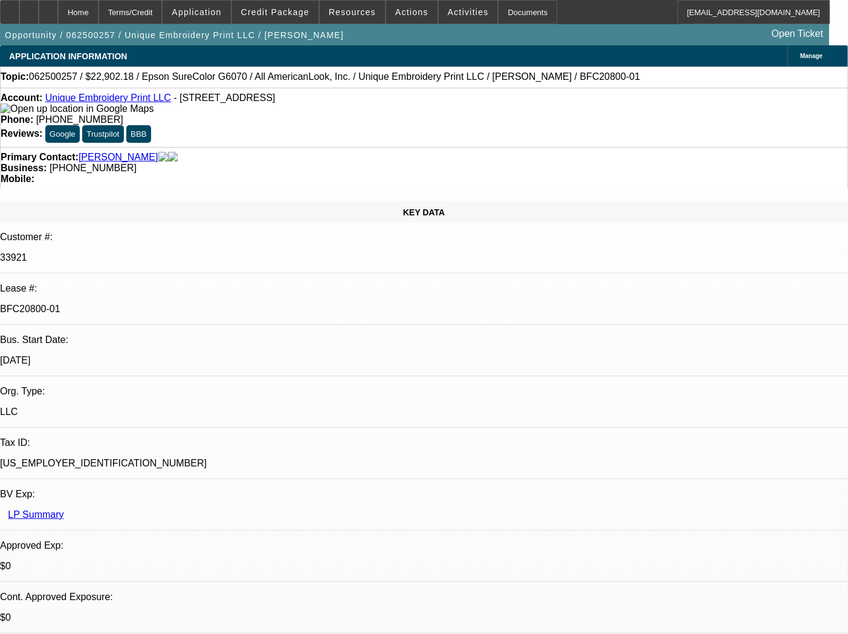
select select "0"
select select "2"
select select "0.1"
select select "4"
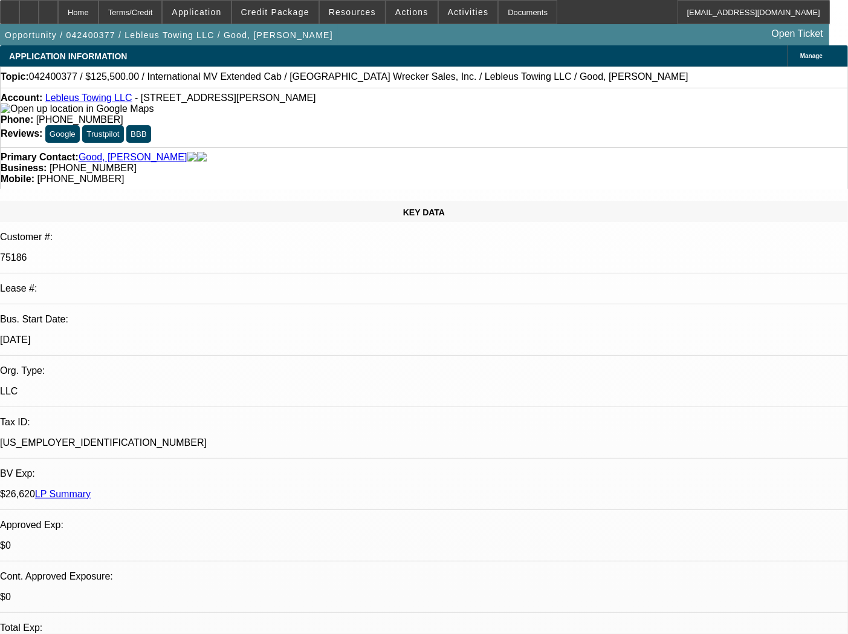
select select "0"
select select "2"
select select "0"
select select "6"
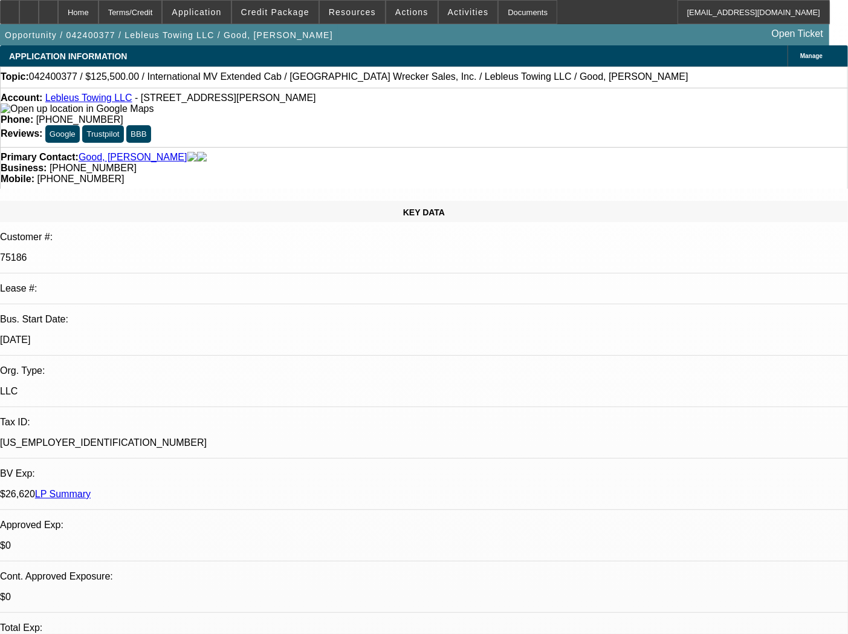
select select "0"
select select "2"
select select "0"
select select "6"
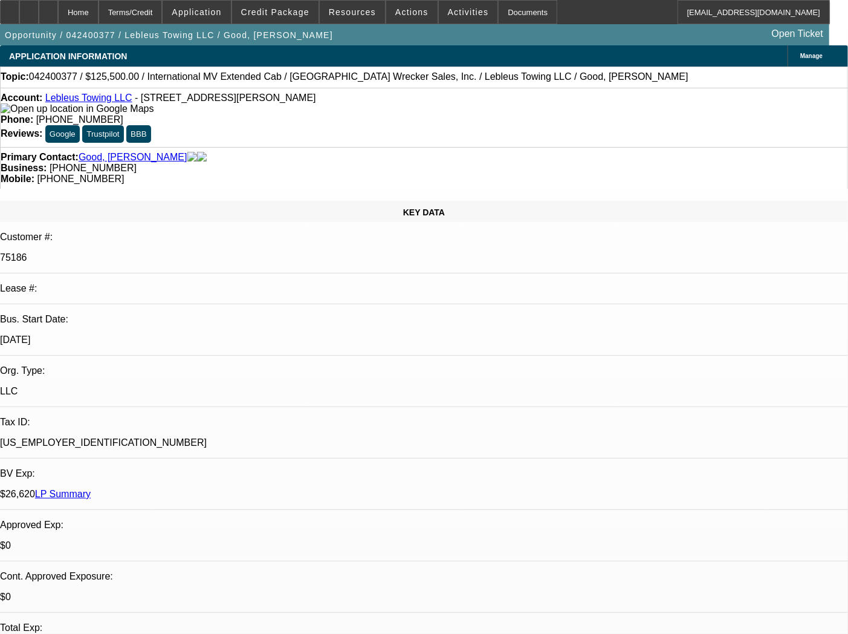
select select "0"
select select "3"
select select "0"
select select "6"
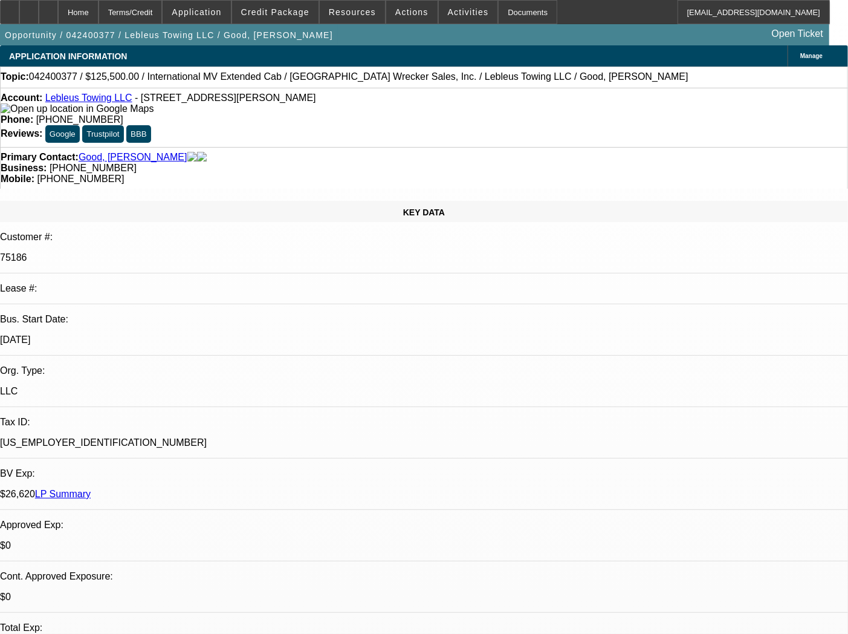
select select "0"
select select "3"
select select "0"
select select "6"
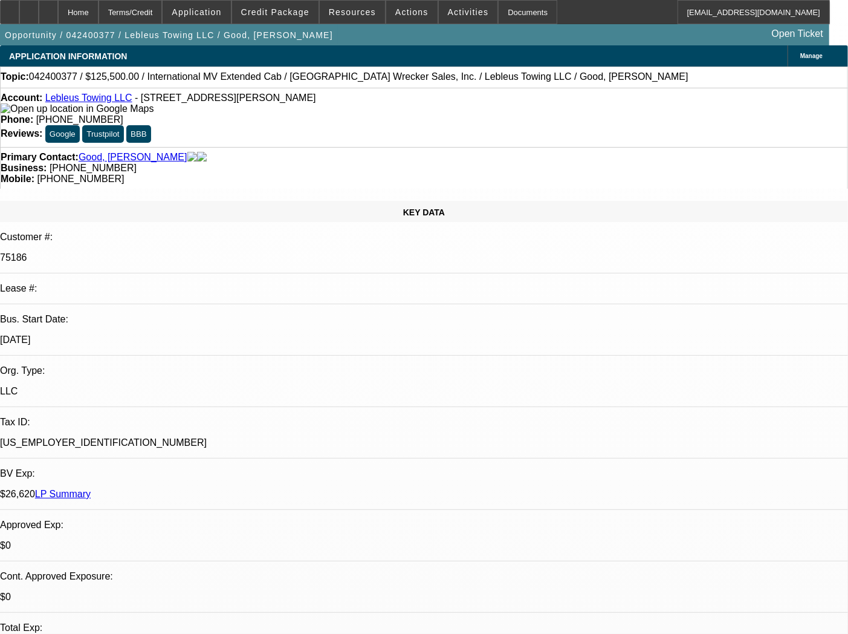
scroll to position [53, 0]
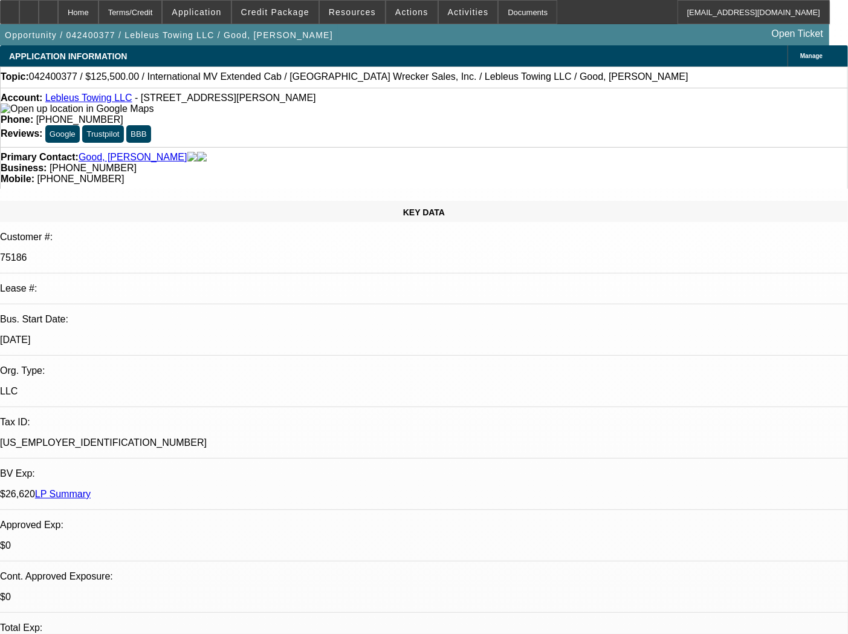
scroll to position [188, 0]
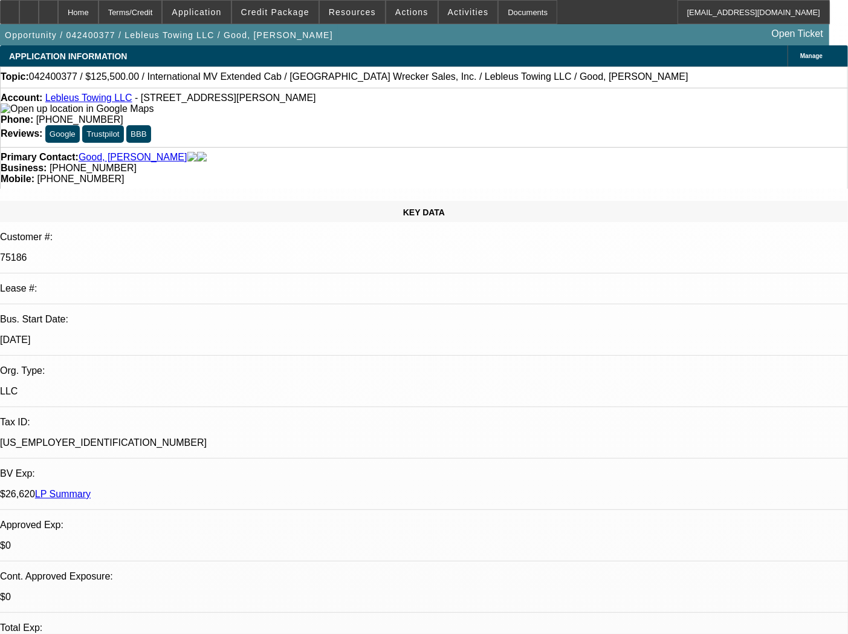
scroll to position [255, 0]
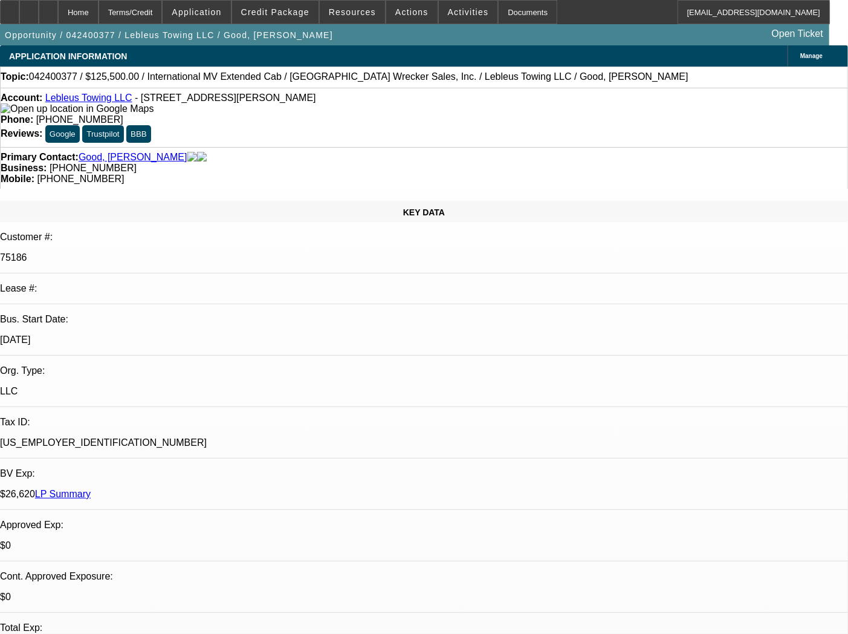
scroll to position [726, 0]
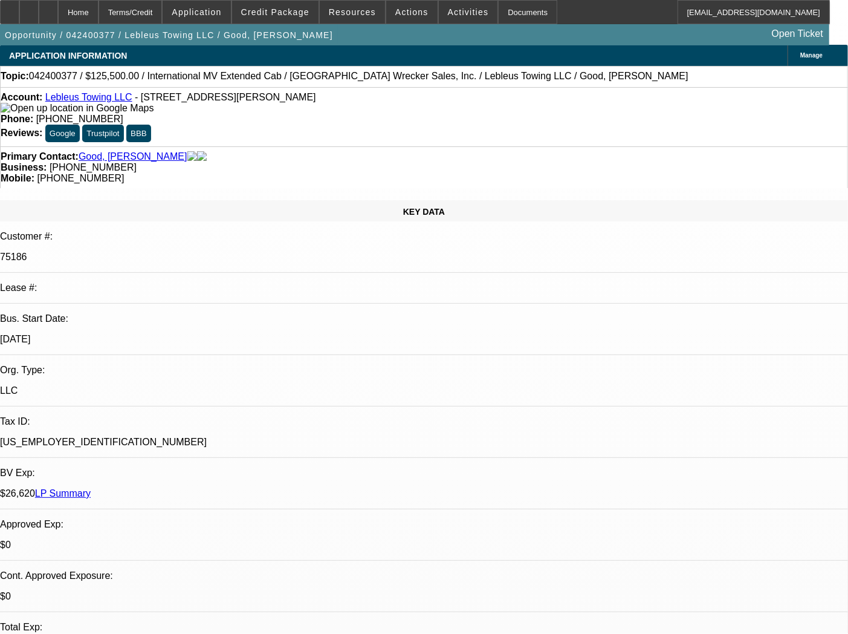
scroll to position [0, 0]
